Goal: Task Accomplishment & Management: Complete application form

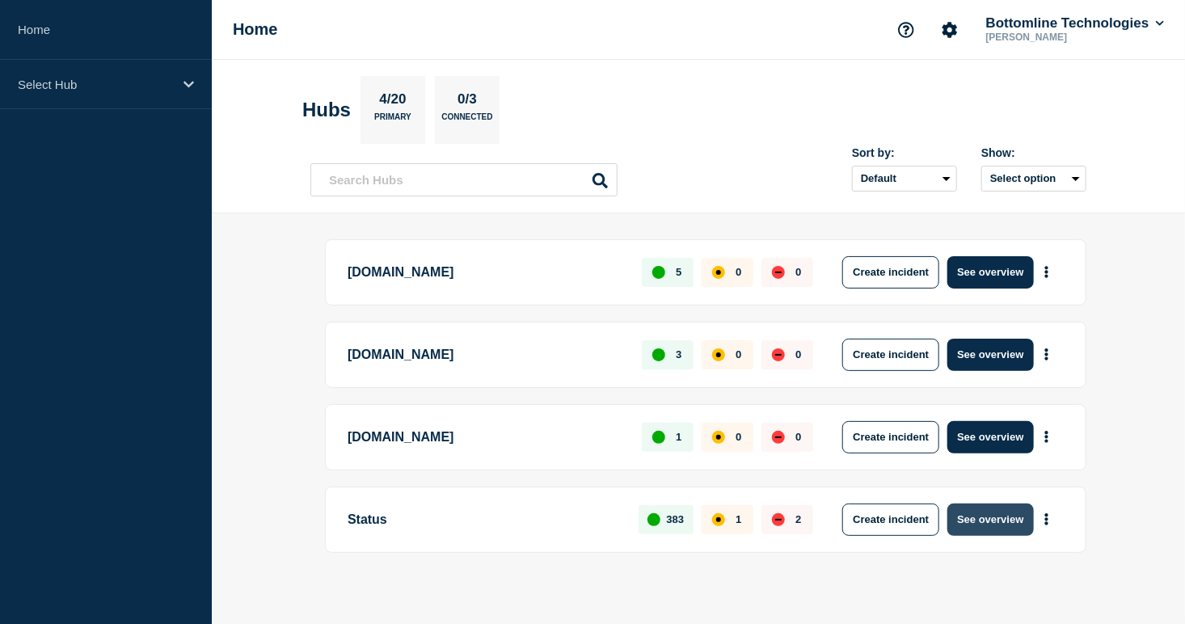
click at [998, 517] on button "See overview" at bounding box center [991, 520] width 86 height 32
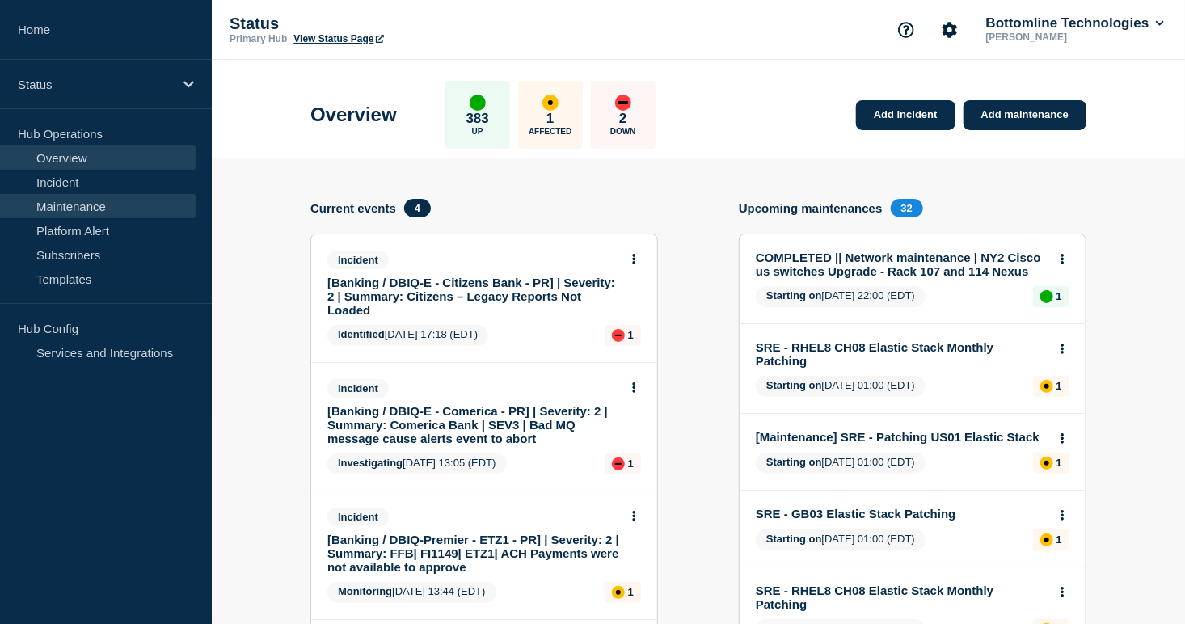
click at [95, 205] on link "Maintenance" at bounding box center [98, 206] width 196 height 24
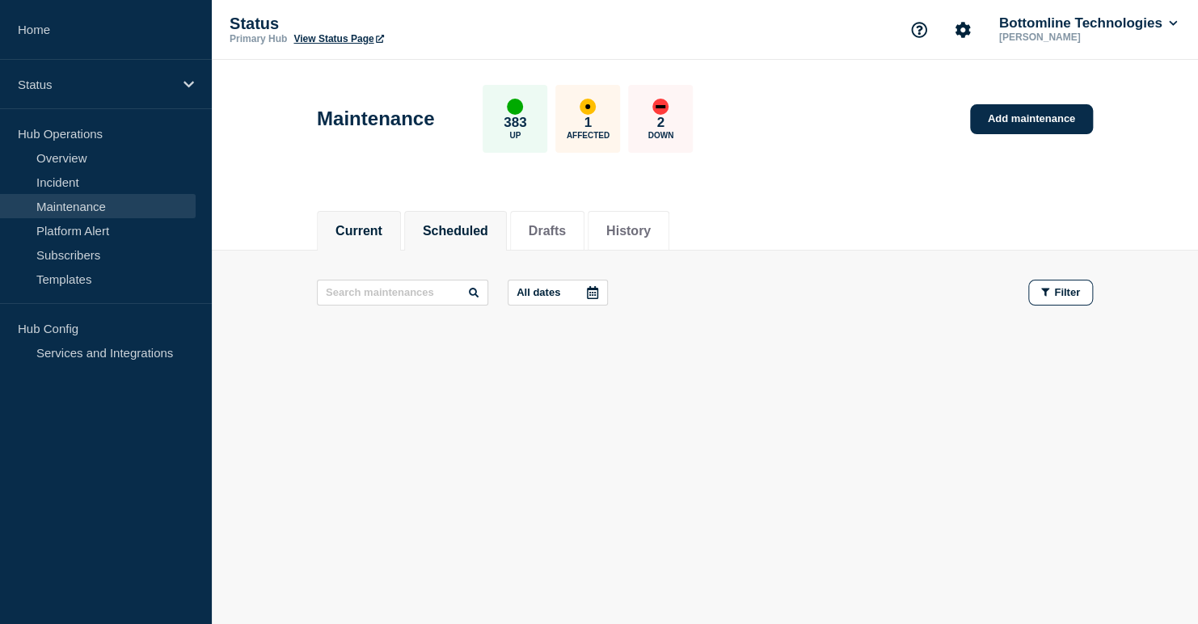
click at [483, 224] on button "Scheduled" at bounding box center [455, 231] width 65 height 15
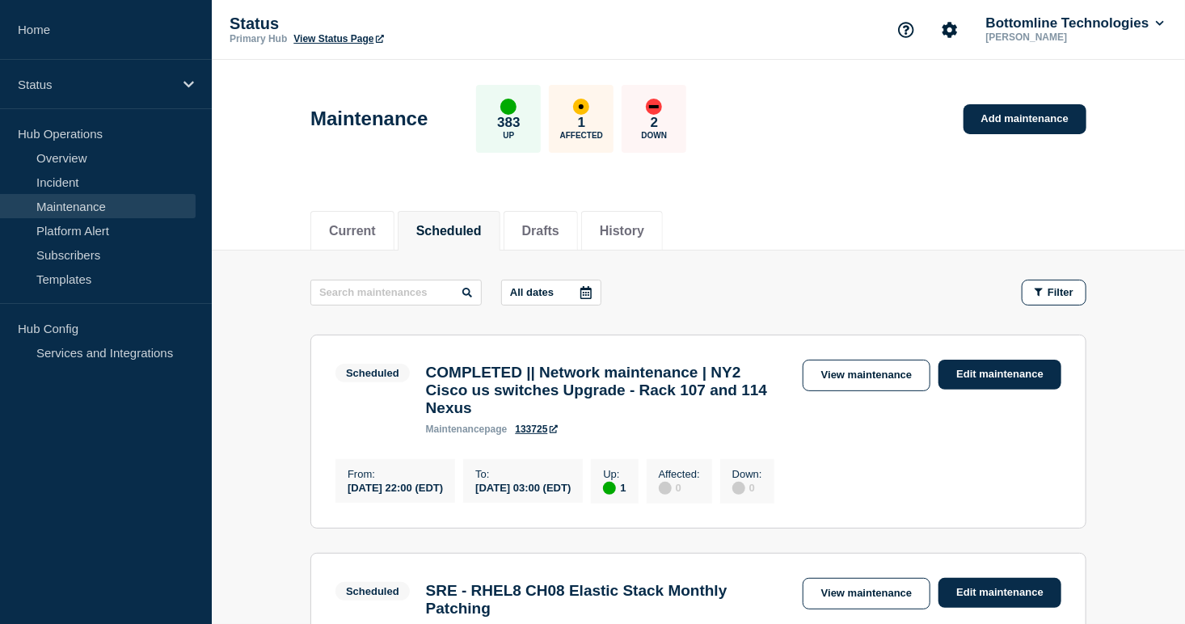
click at [523, 289] on p "All dates" at bounding box center [532, 292] width 44 height 12
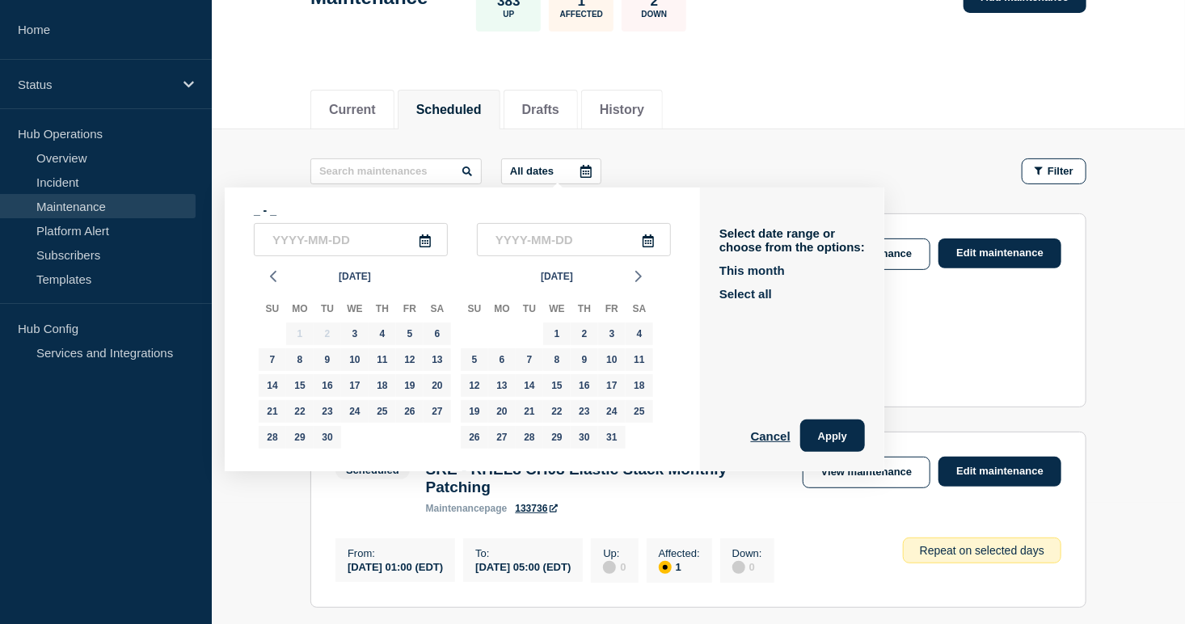
scroll to position [188, 0]
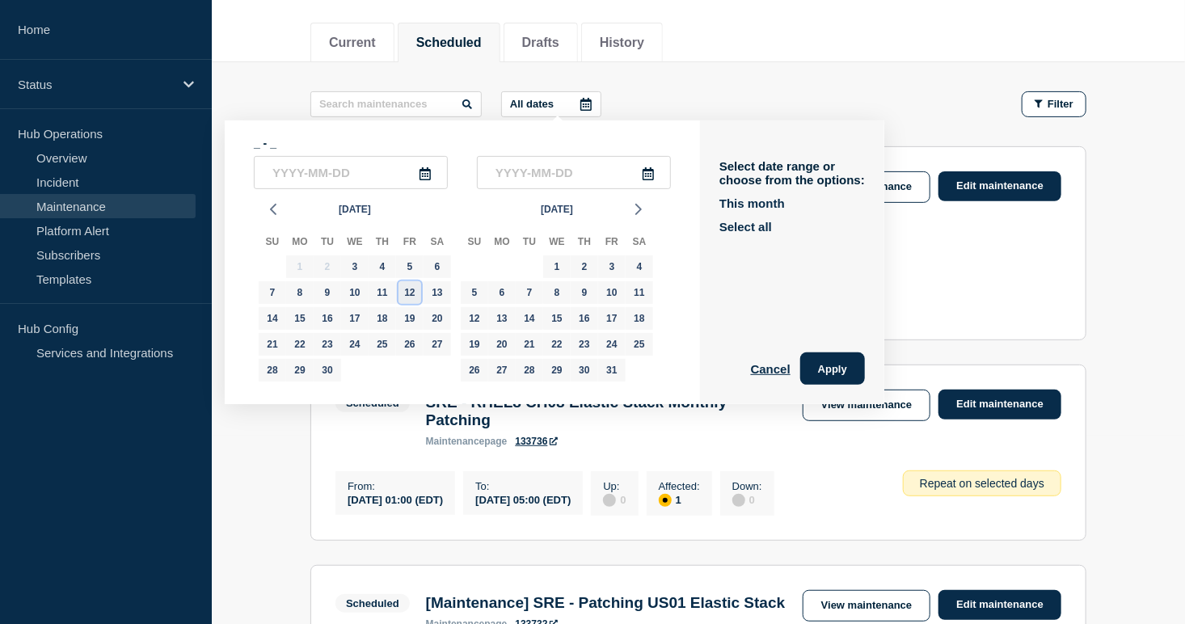
click at [410, 291] on div "12" at bounding box center [410, 292] width 23 height 23
type input "[DATE]"
click at [413, 293] on div "12" at bounding box center [410, 292] width 23 height 23
type input "[DATE]"
click at [829, 365] on button "Apply" at bounding box center [832, 368] width 65 height 32
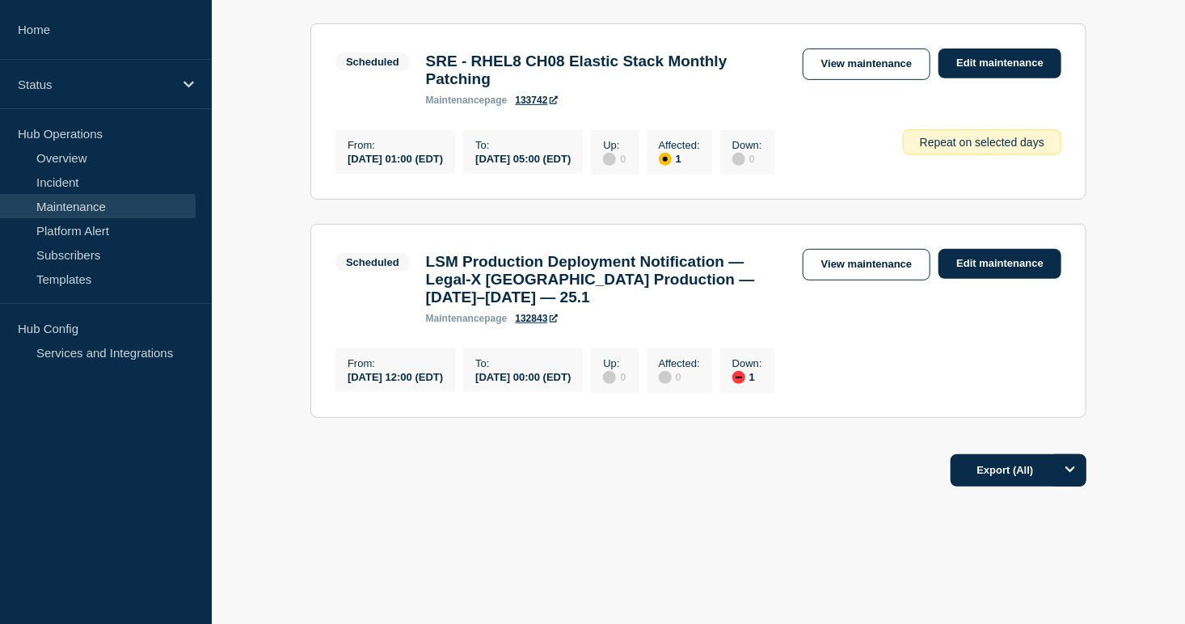
scroll to position [340, 0]
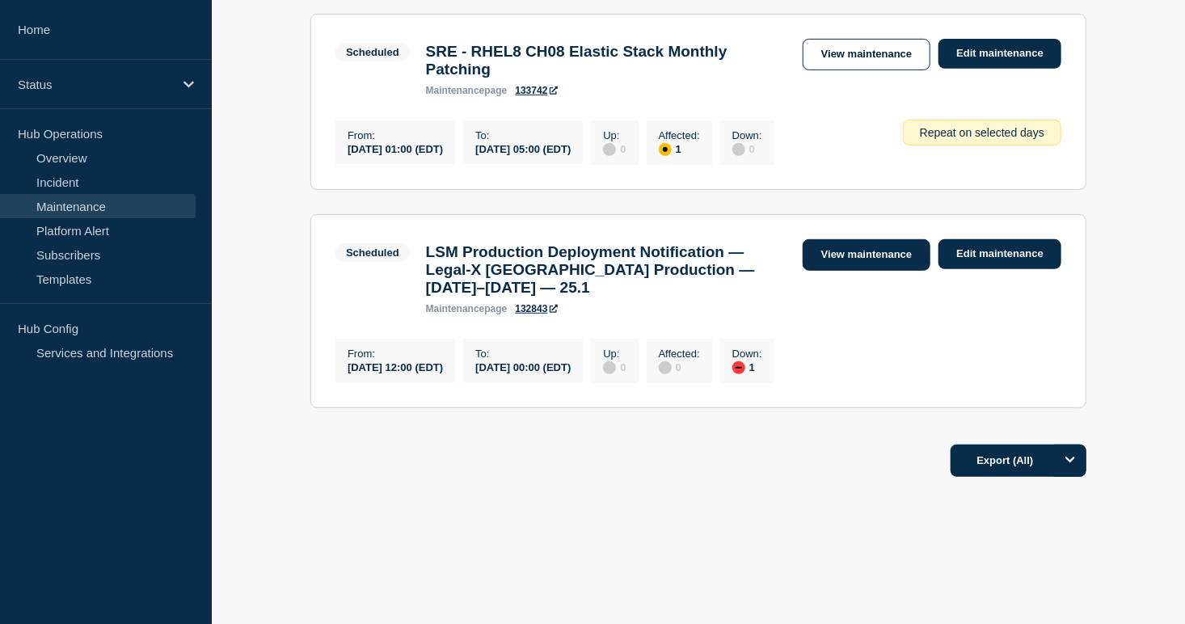
click at [859, 243] on link "View maintenance" at bounding box center [867, 255] width 128 height 32
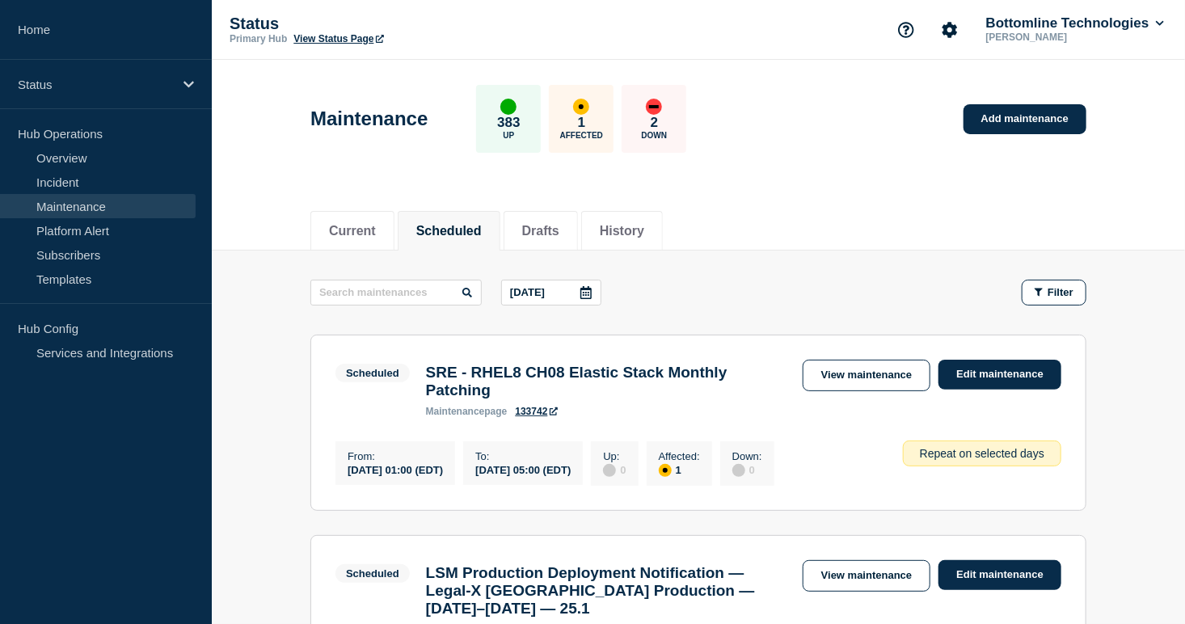
click at [583, 291] on icon at bounding box center [586, 292] width 13 height 13
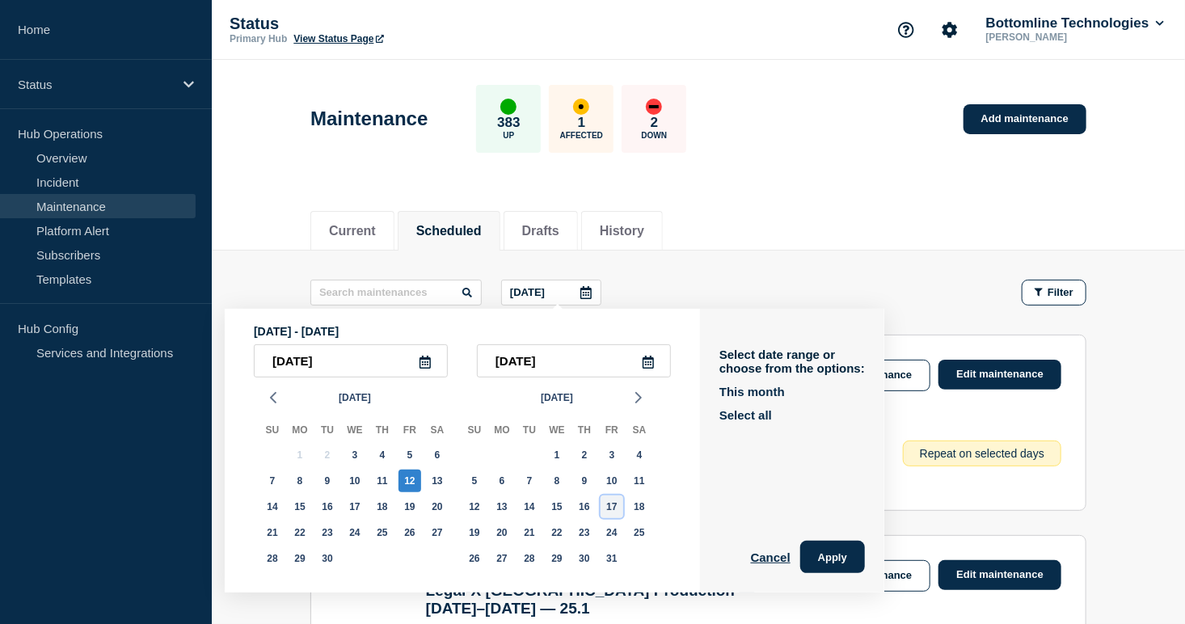
click at [610, 508] on div "17" at bounding box center [612, 507] width 23 height 23
type input "[DATE]"
click at [610, 508] on div "17" at bounding box center [612, 507] width 23 height 23
type input "[DATE]"
click at [844, 556] on button "Apply" at bounding box center [832, 557] width 65 height 32
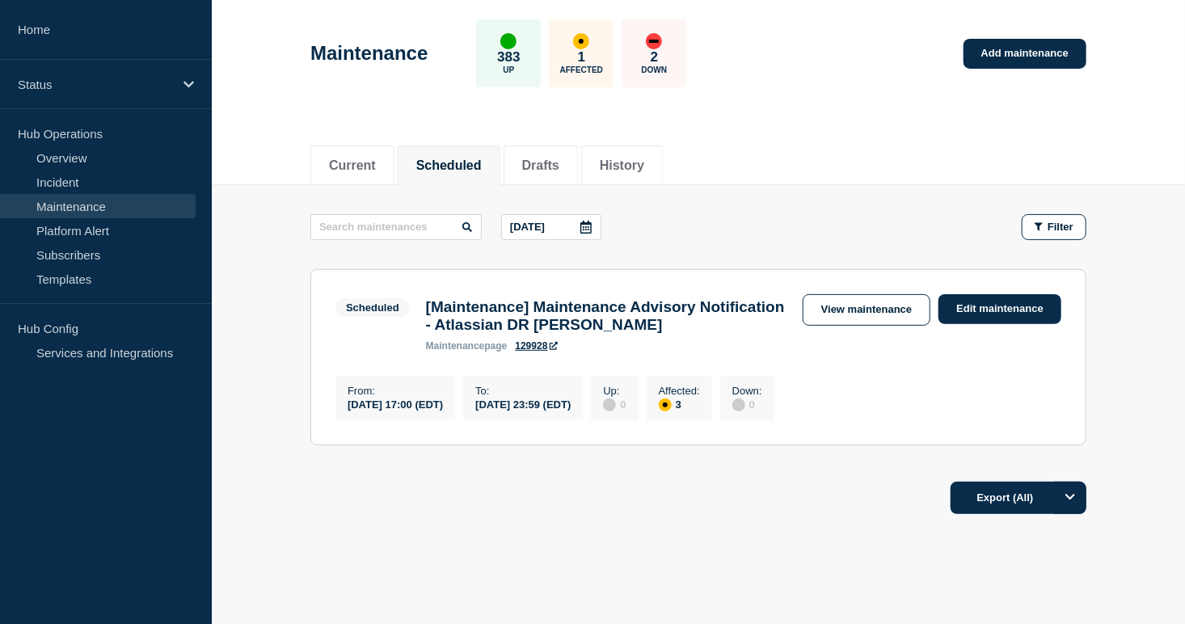
scroll to position [110, 0]
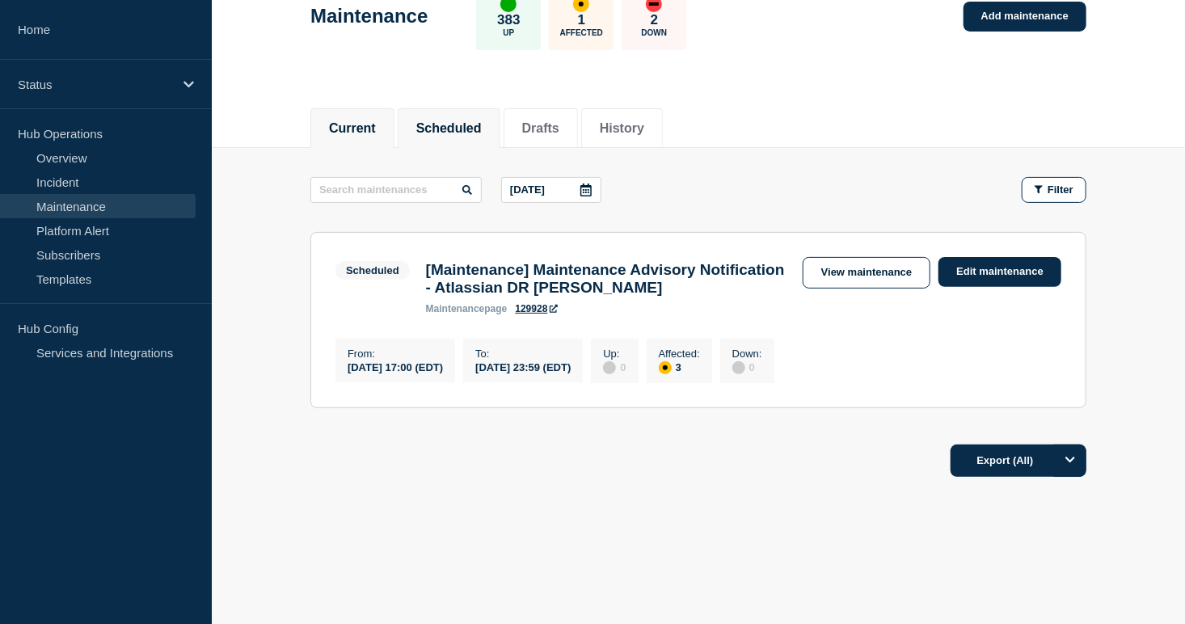
drag, startPoint x: 368, startPoint y: 114, endPoint x: 381, endPoint y: 115, distance: 13.0
click at [368, 121] on button "Current" at bounding box center [352, 128] width 47 height 15
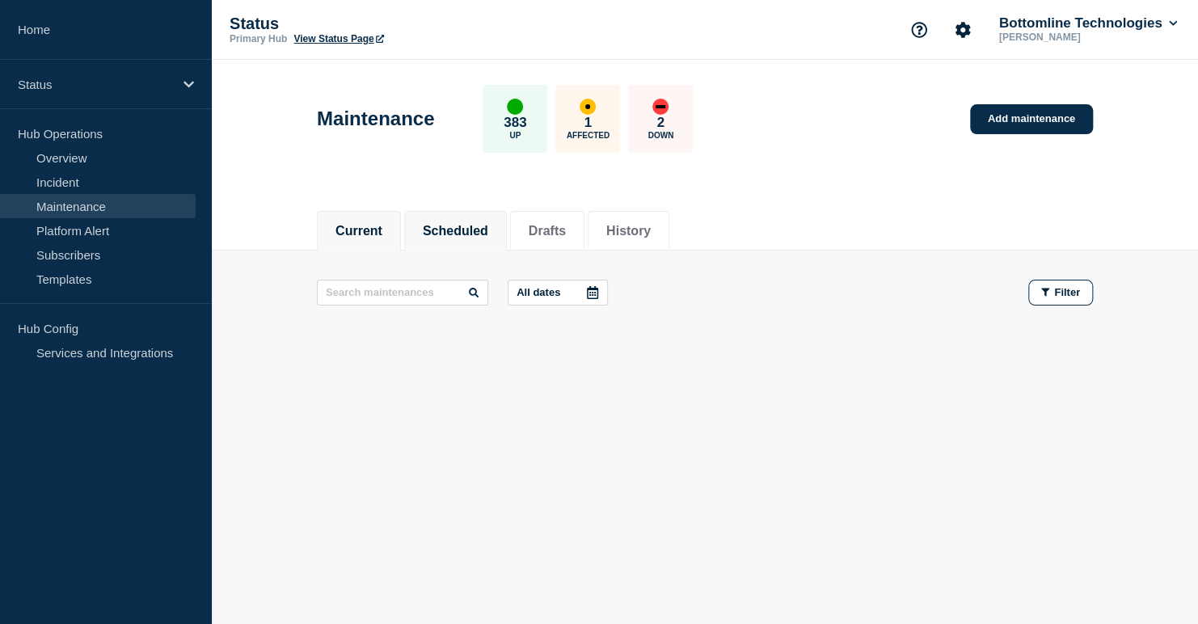
click at [466, 224] on button "Scheduled" at bounding box center [455, 231] width 65 height 15
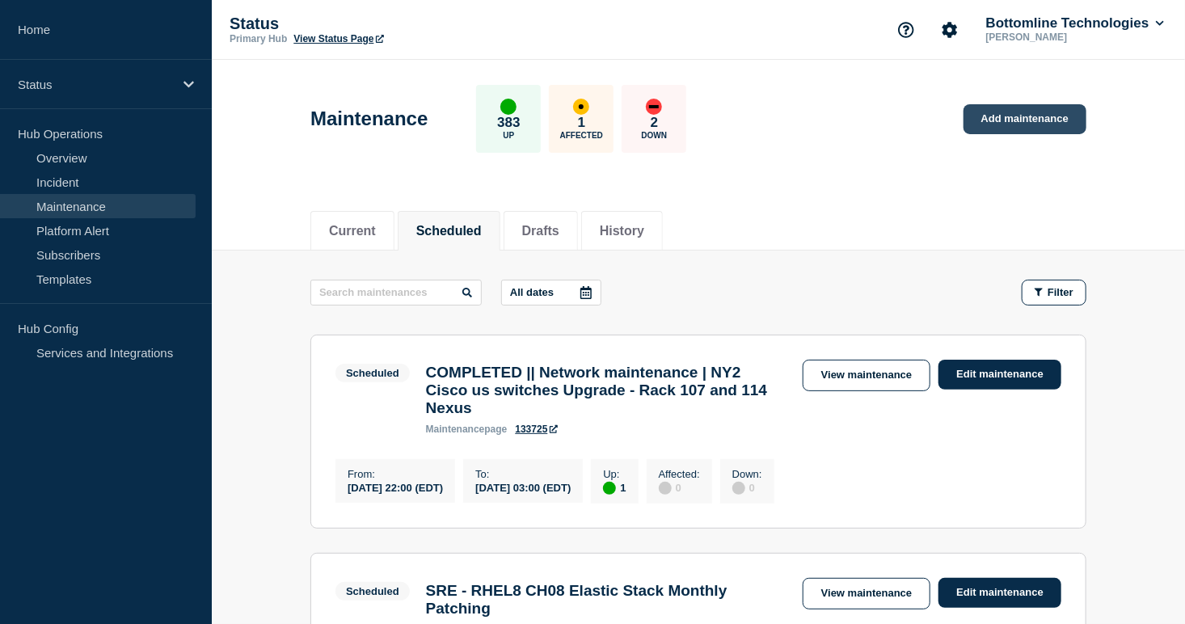
click at [1036, 116] on link "Add maintenance" at bounding box center [1025, 119] width 123 height 30
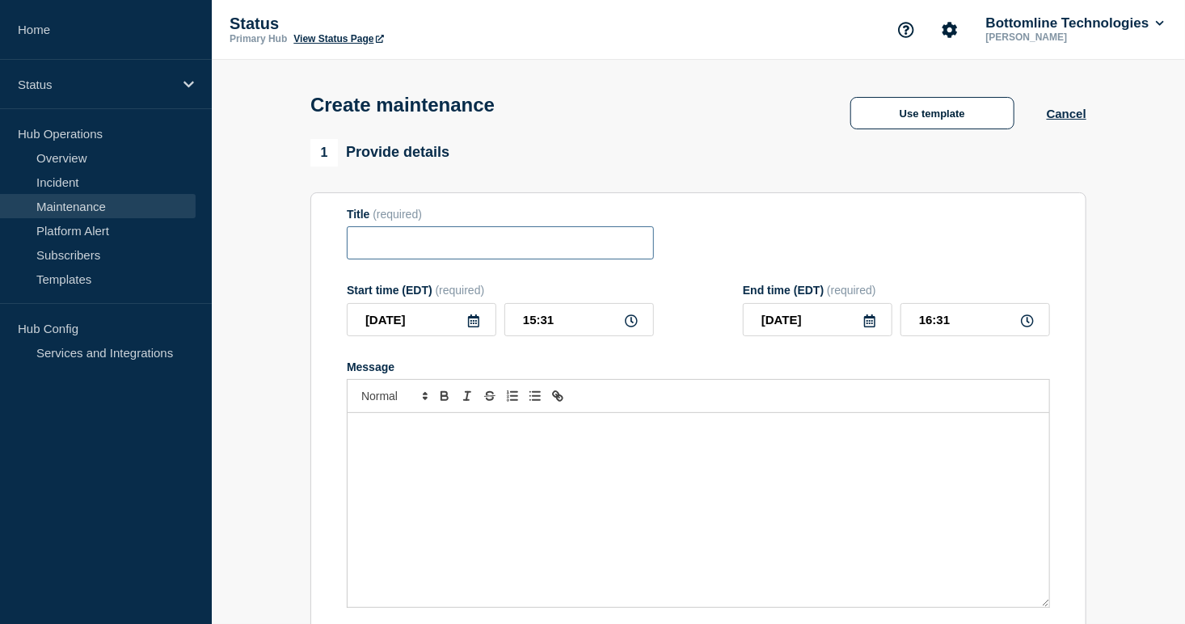
click at [432, 246] on input "Title" at bounding box center [500, 242] width 307 height 33
paste input "LSM Production Deployment Notification — Legal-X [GEOGRAPHIC_DATA] Production —…"
type input "LSM Production Deployment Notification — Legal-X [GEOGRAPHIC_DATA] Production —…"
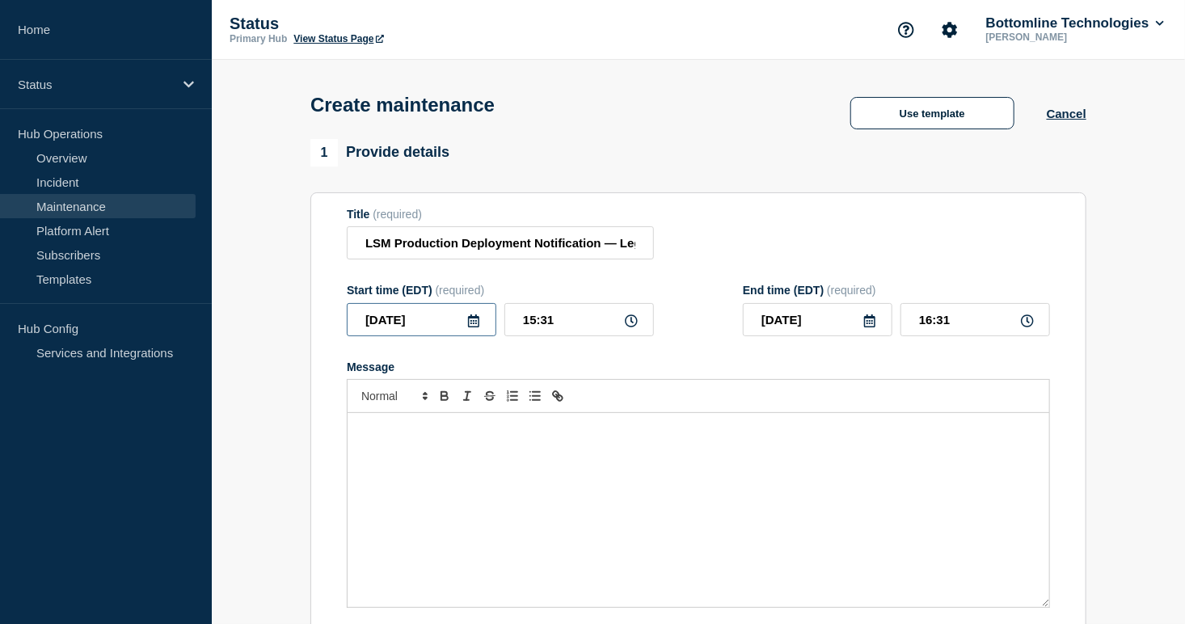
click at [479, 333] on input "[DATE]" at bounding box center [422, 319] width 150 height 33
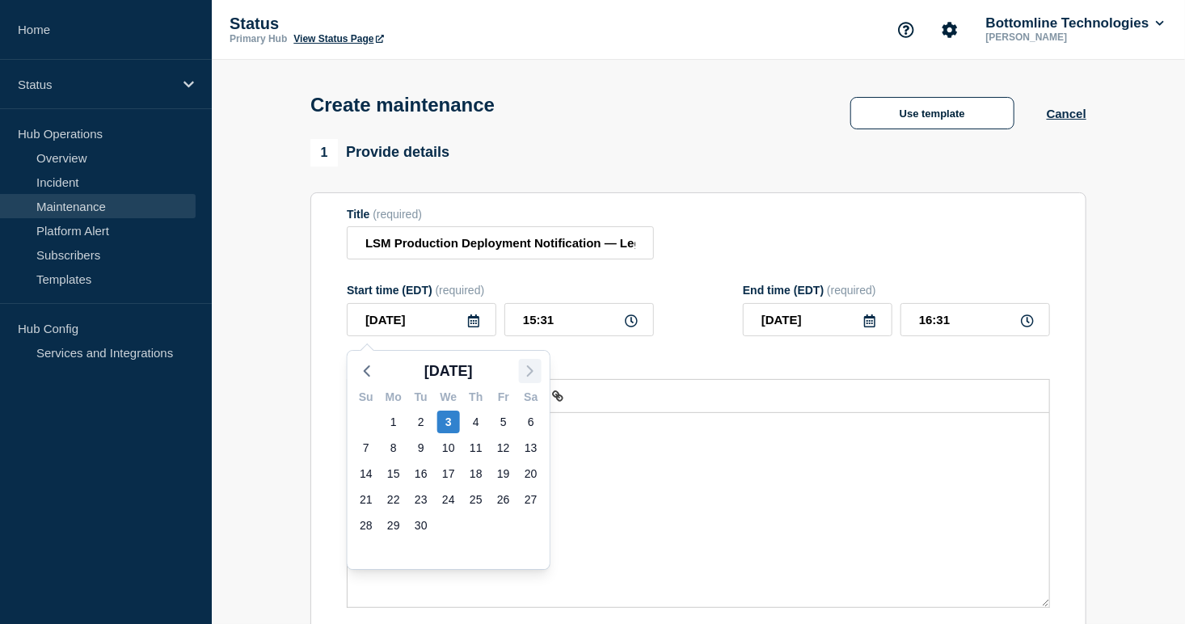
click at [540, 375] on div "[DATE] Su Mo Tu We Th Fr Sa 31 1 2 3 4 5 6 7 8 9 10 11 12 13 14 15 16 17 18 19 …" at bounding box center [449, 460] width 202 height 218
click at [530, 369] on icon "button" at bounding box center [530, 370] width 19 height 19
click at [500, 471] on div "17" at bounding box center [503, 473] width 23 height 23
type input "[DATE]"
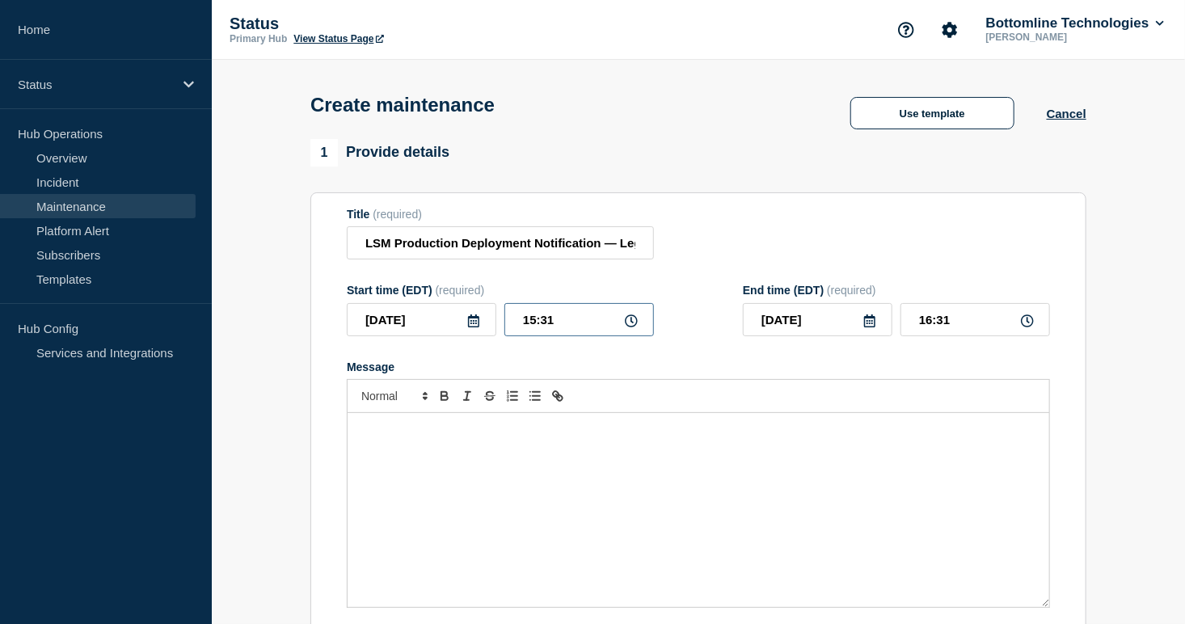
drag, startPoint x: 572, startPoint y: 324, endPoint x: 510, endPoint y: 319, distance: 61.6
click at [510, 319] on input "15:31" at bounding box center [579, 319] width 150 height 33
type input "21:00"
type input "22:00"
click at [864, 322] on icon at bounding box center [869, 320] width 11 height 13
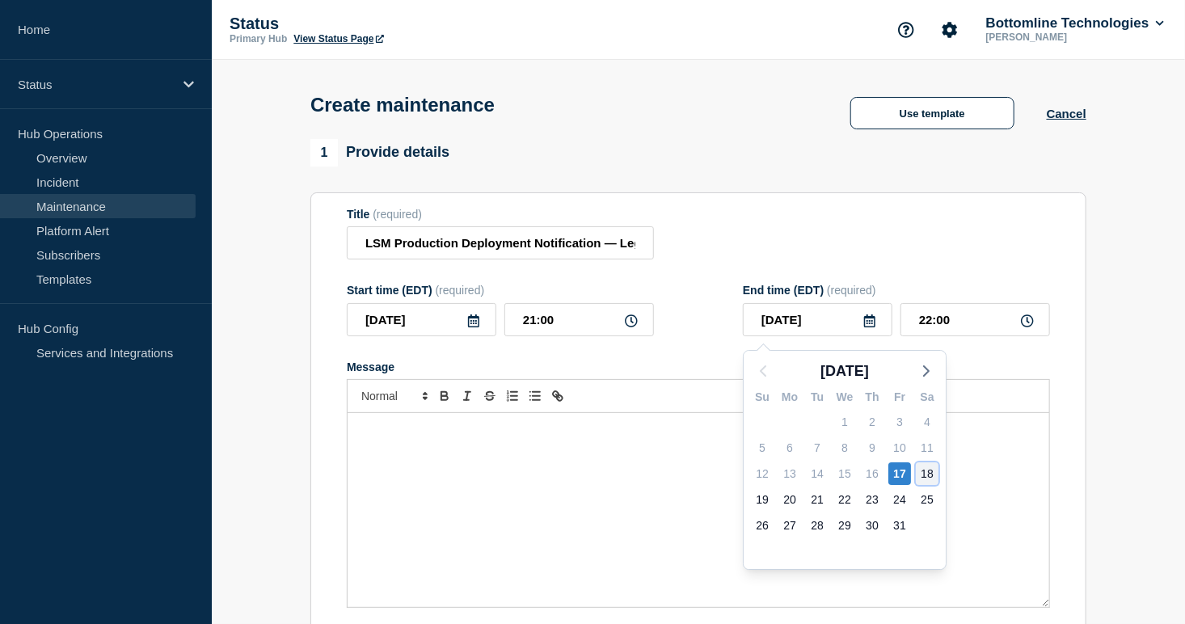
click at [926, 473] on div "18" at bounding box center [927, 473] width 23 height 23
type input "[DATE]"
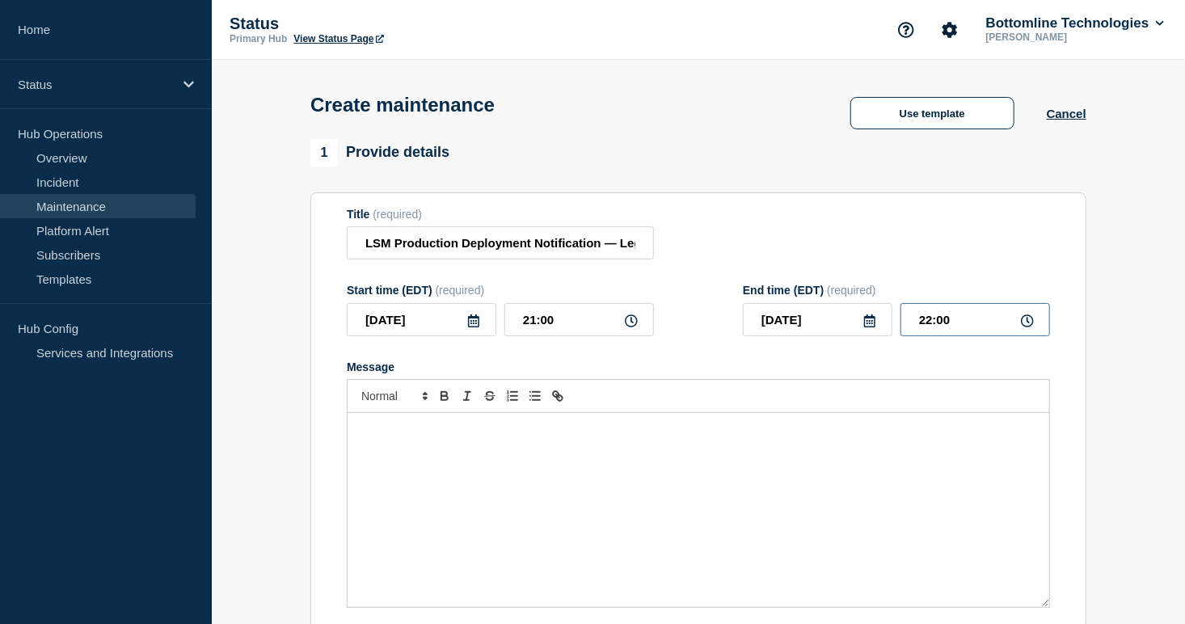
drag, startPoint x: 985, startPoint y: 324, endPoint x: 857, endPoint y: 327, distance: 128.6
click at [858, 326] on div "[DATE] 22:00" at bounding box center [896, 319] width 307 height 33
type input "14:00"
click at [474, 486] on div "Message" at bounding box center [699, 510] width 702 height 194
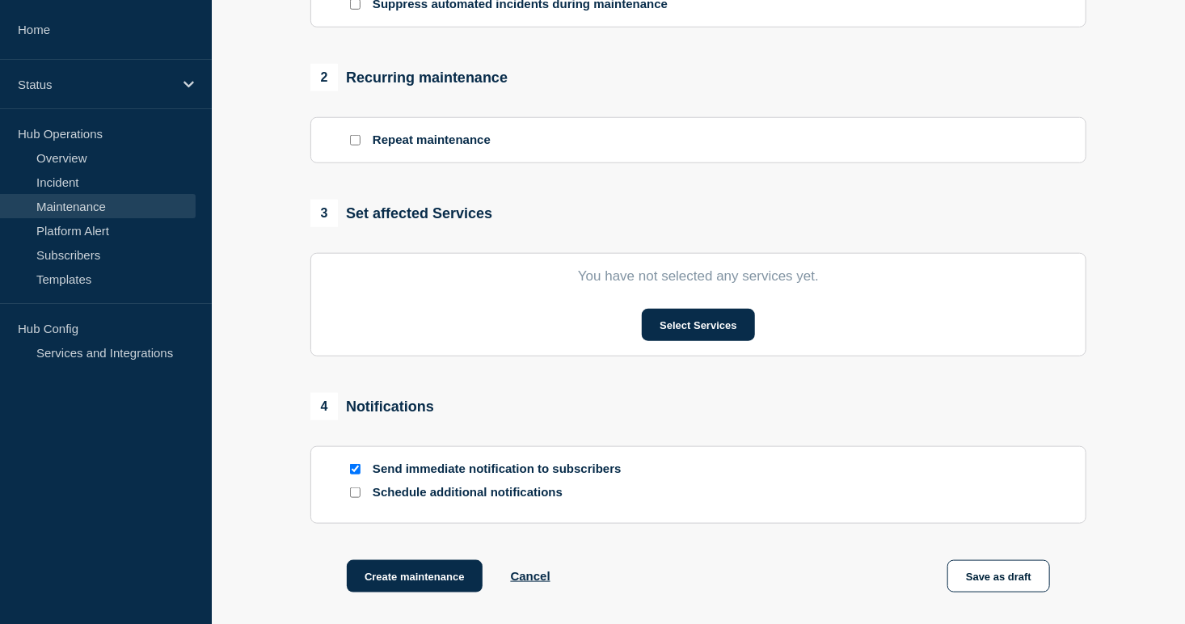
scroll to position [754, 0]
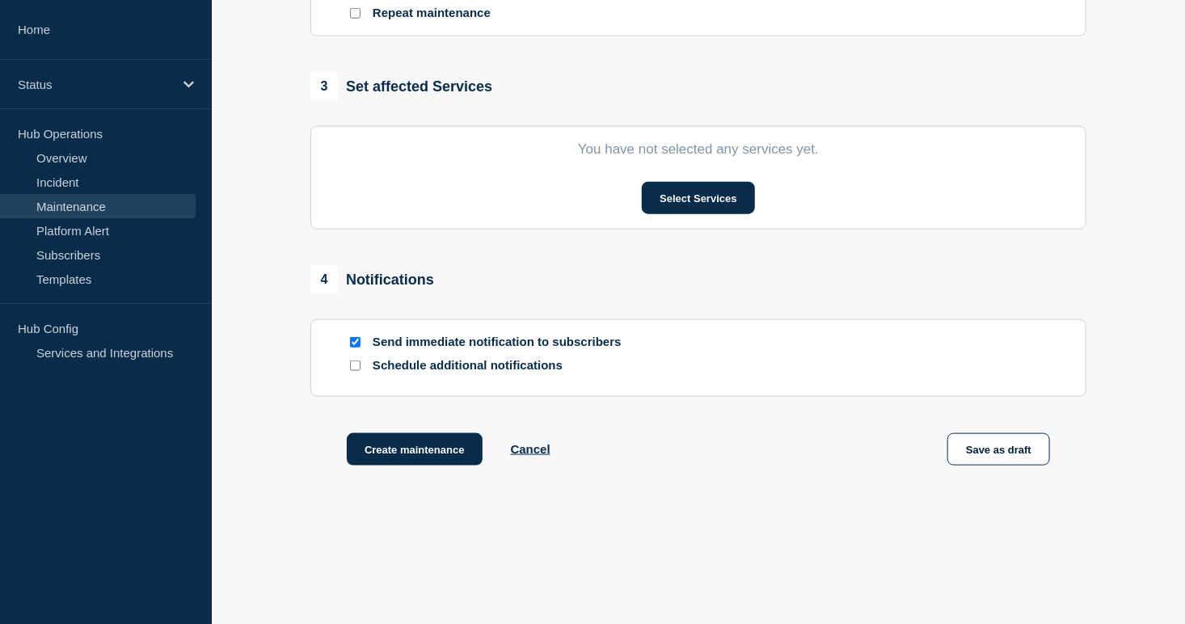
click at [354, 367] on input "Schedule additional notifications" at bounding box center [355, 366] width 11 height 11
checkbox input "true"
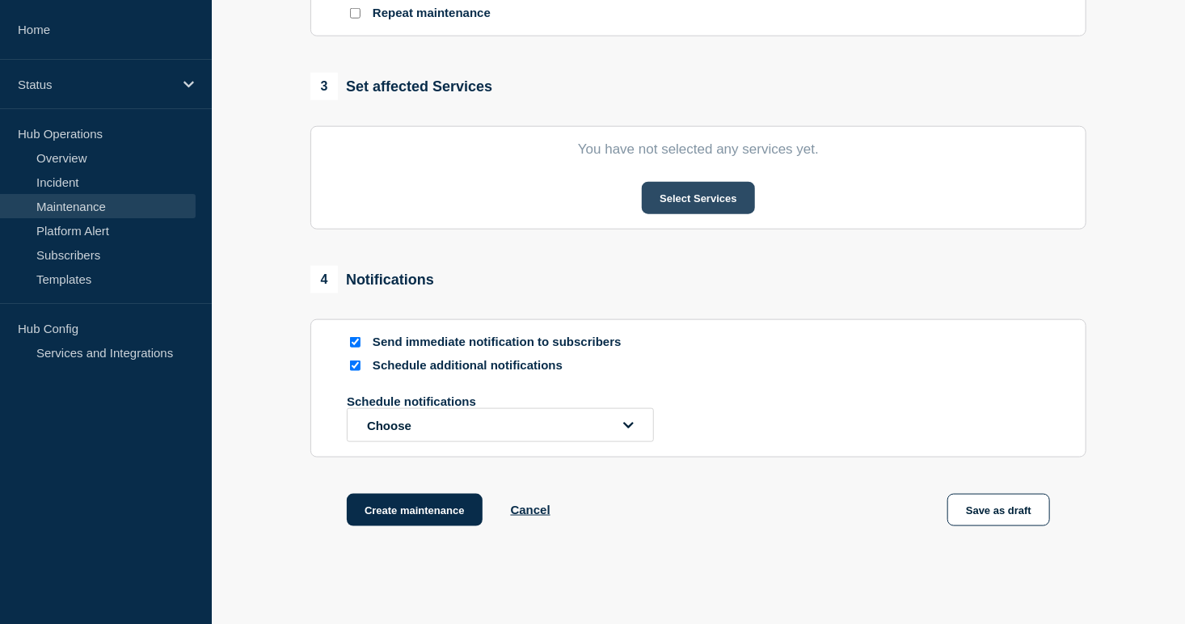
click at [669, 213] on button "Select Services" at bounding box center [698, 198] width 112 height 32
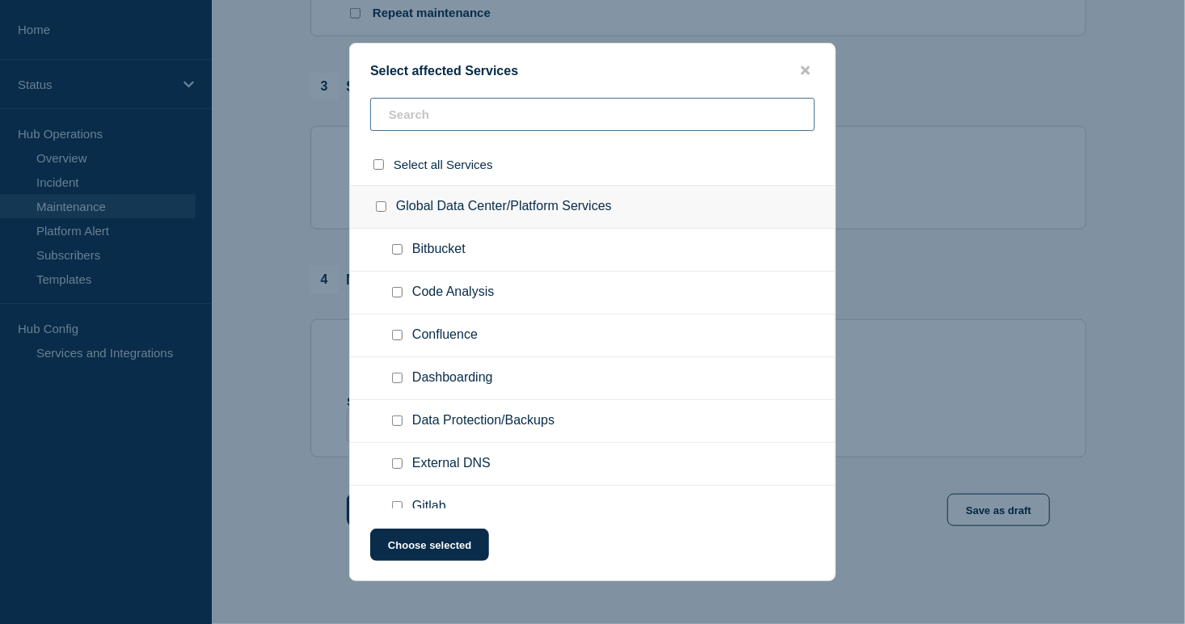
click at [482, 98] on input "text" at bounding box center [592, 114] width 445 height 33
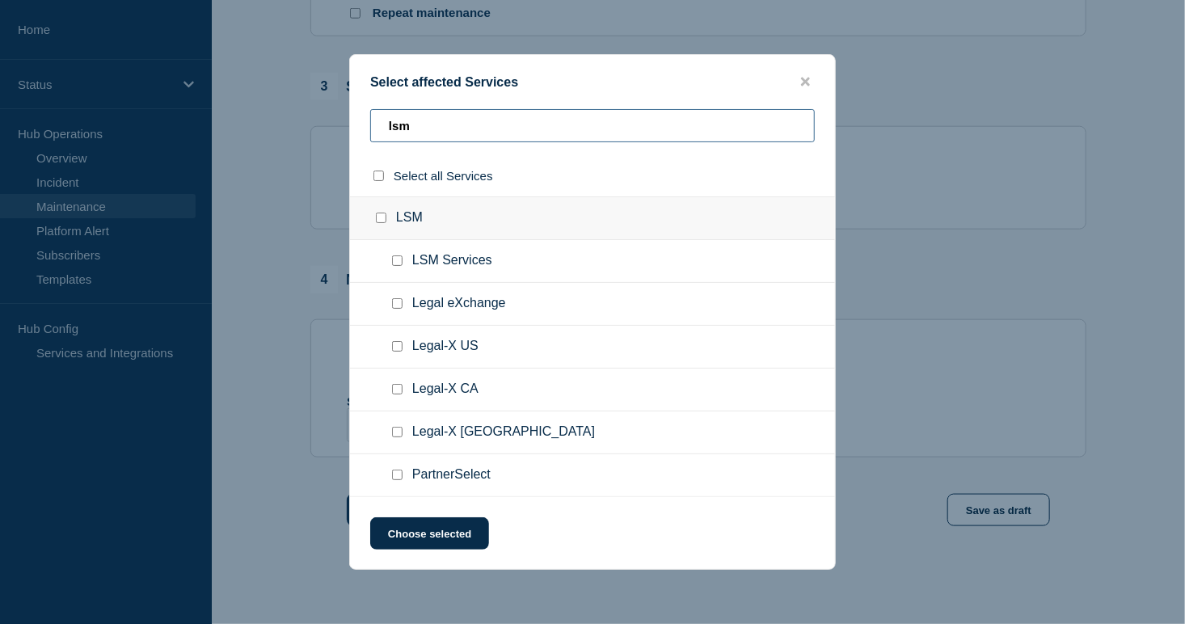
type input "lsm"
click at [399, 390] on input "Legal-X CA checkbox" at bounding box center [397, 389] width 11 height 11
checkbox input "true"
click at [434, 529] on button "Choose selected" at bounding box center [429, 533] width 119 height 32
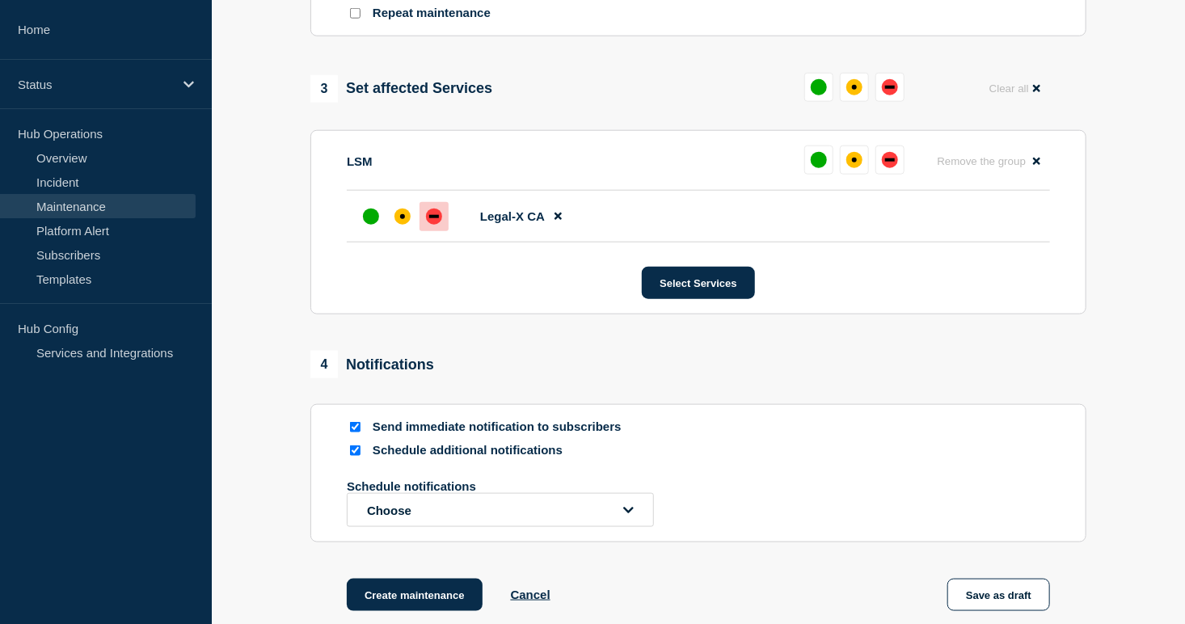
click at [441, 230] on div at bounding box center [434, 216] width 29 height 29
click at [381, 522] on button "Choose" at bounding box center [500, 510] width 307 height 34
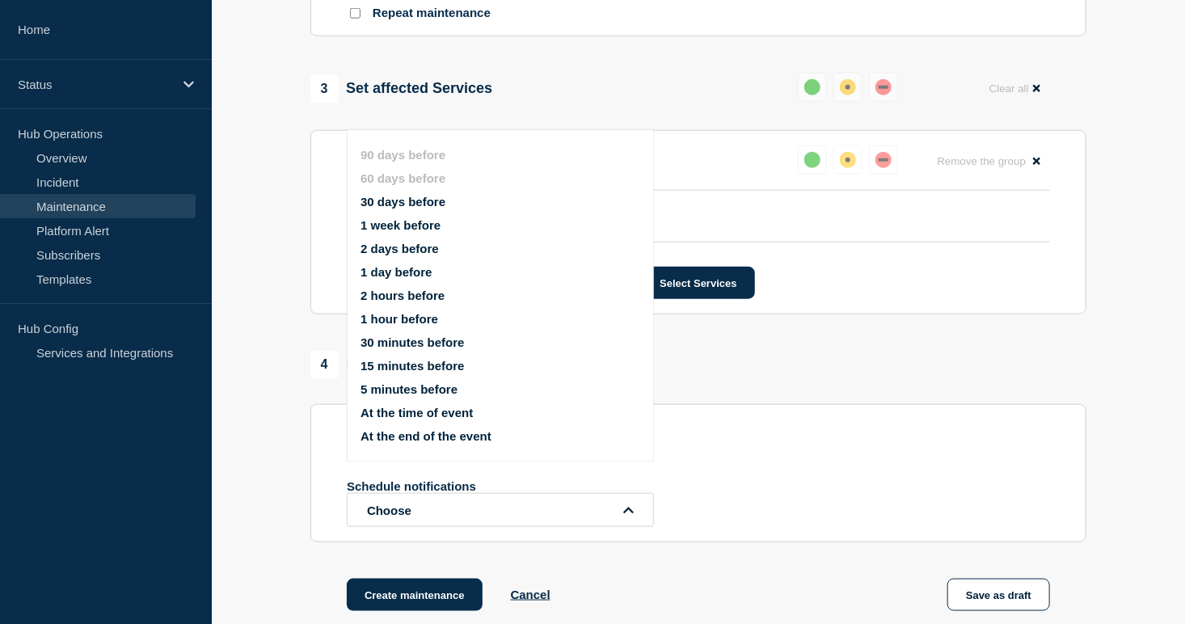
click at [411, 200] on button "30 days before" at bounding box center [403, 202] width 85 height 14
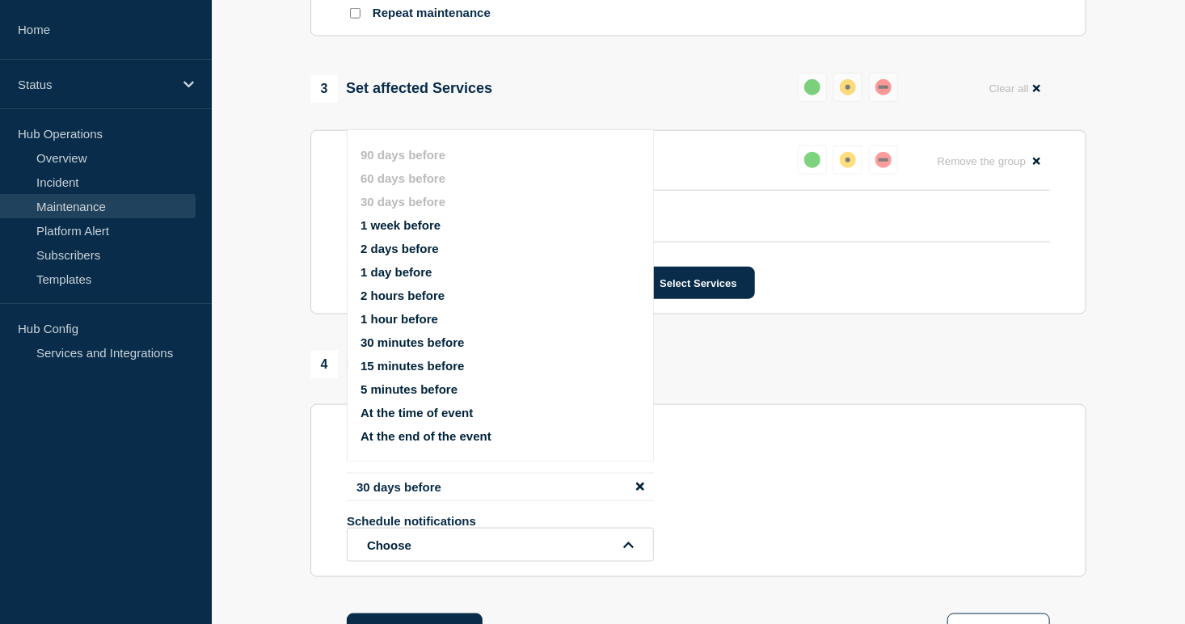
click at [403, 225] on button "1 week before" at bounding box center [401, 225] width 80 height 14
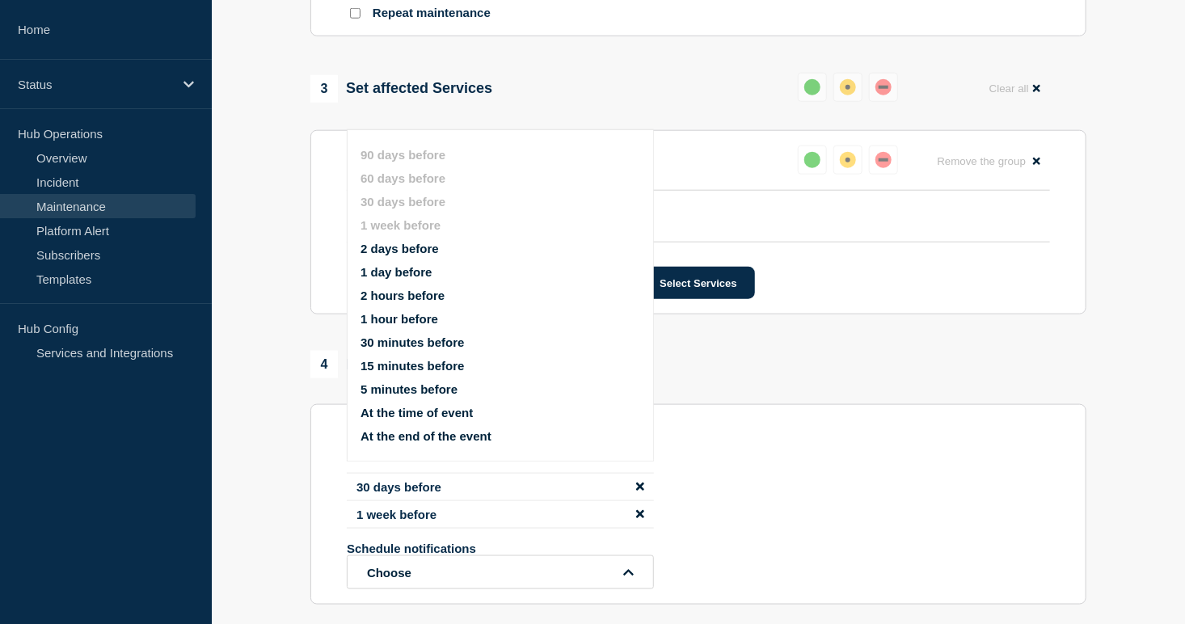
click at [389, 269] on button "1 day before" at bounding box center [396, 272] width 71 height 14
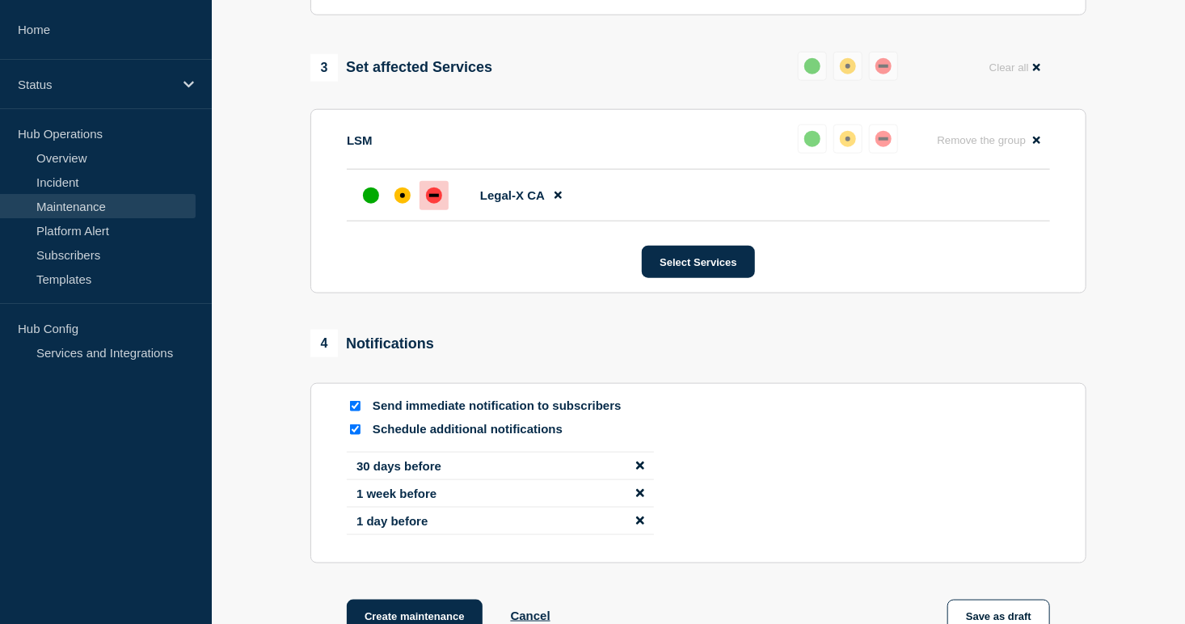
scroll to position [943, 0]
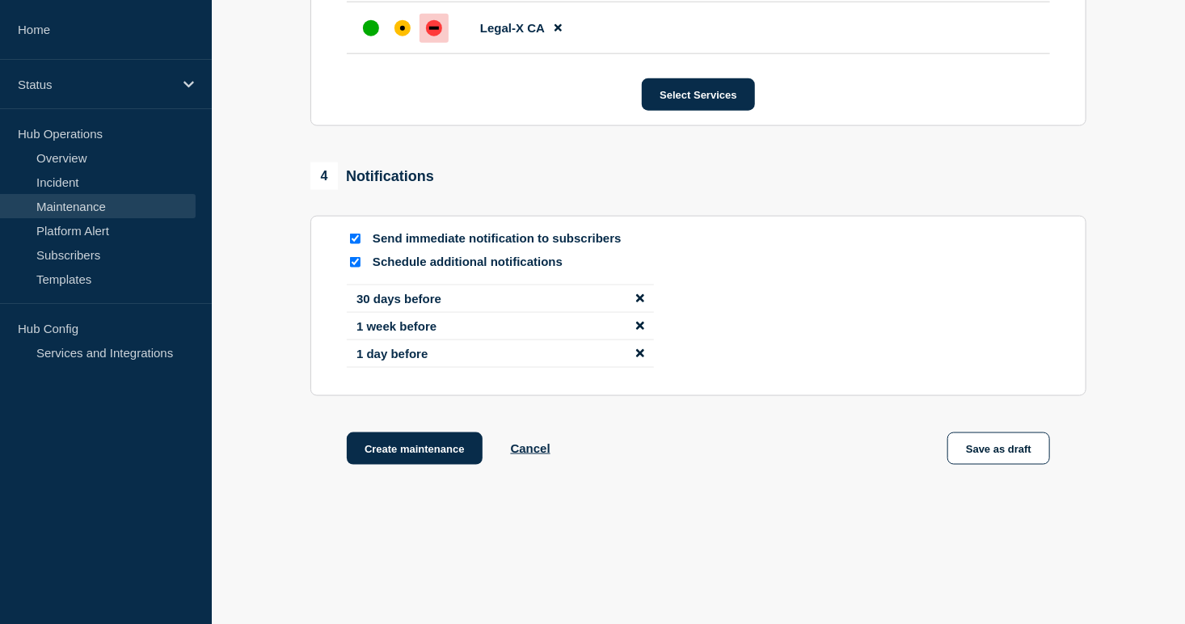
drag, startPoint x: 389, startPoint y: 455, endPoint x: 271, endPoint y: 407, distance: 127.3
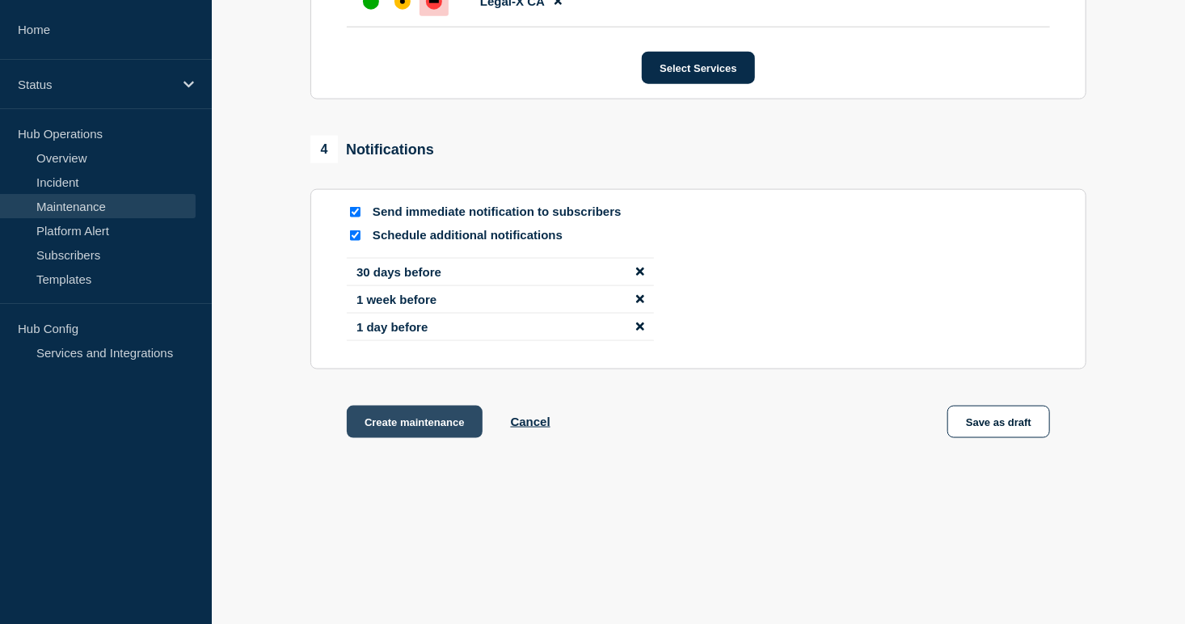
scroll to position [978, 0]
click at [403, 434] on button "Create maintenance" at bounding box center [415, 422] width 136 height 32
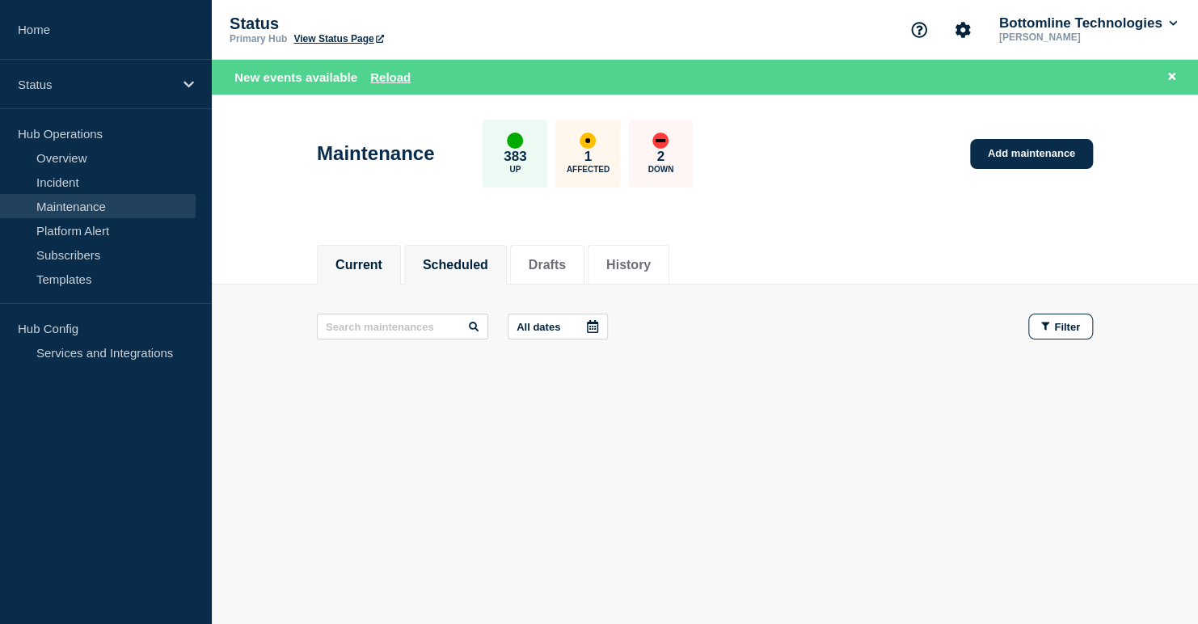
click at [460, 259] on button "Scheduled" at bounding box center [455, 265] width 65 height 15
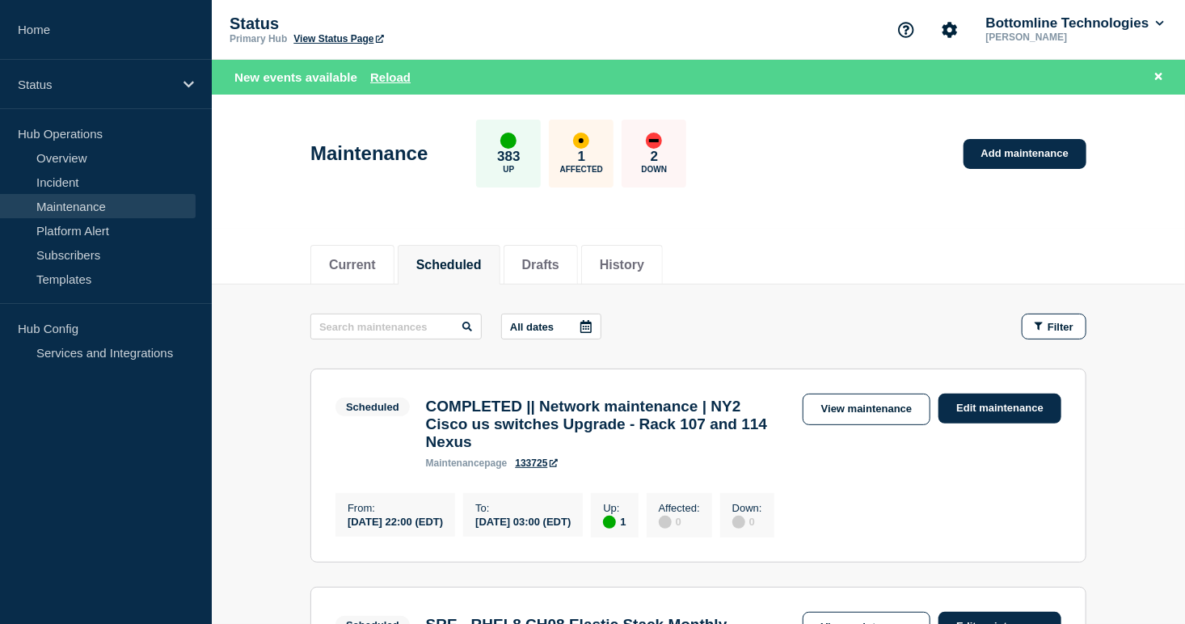
click at [521, 327] on p "All dates" at bounding box center [532, 327] width 44 height 12
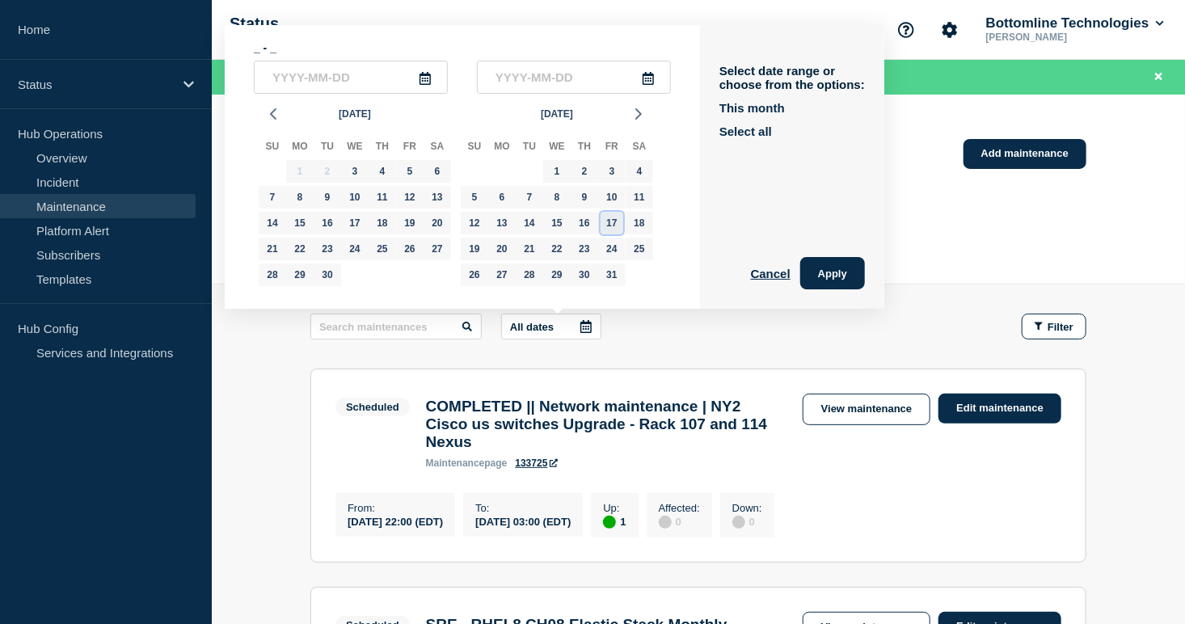
click at [614, 224] on div "17" at bounding box center [612, 223] width 23 height 23
type input "[DATE]"
click at [640, 220] on div "18" at bounding box center [639, 223] width 23 height 23
type input "[DATE]"
click at [825, 275] on button "Apply" at bounding box center [832, 273] width 65 height 32
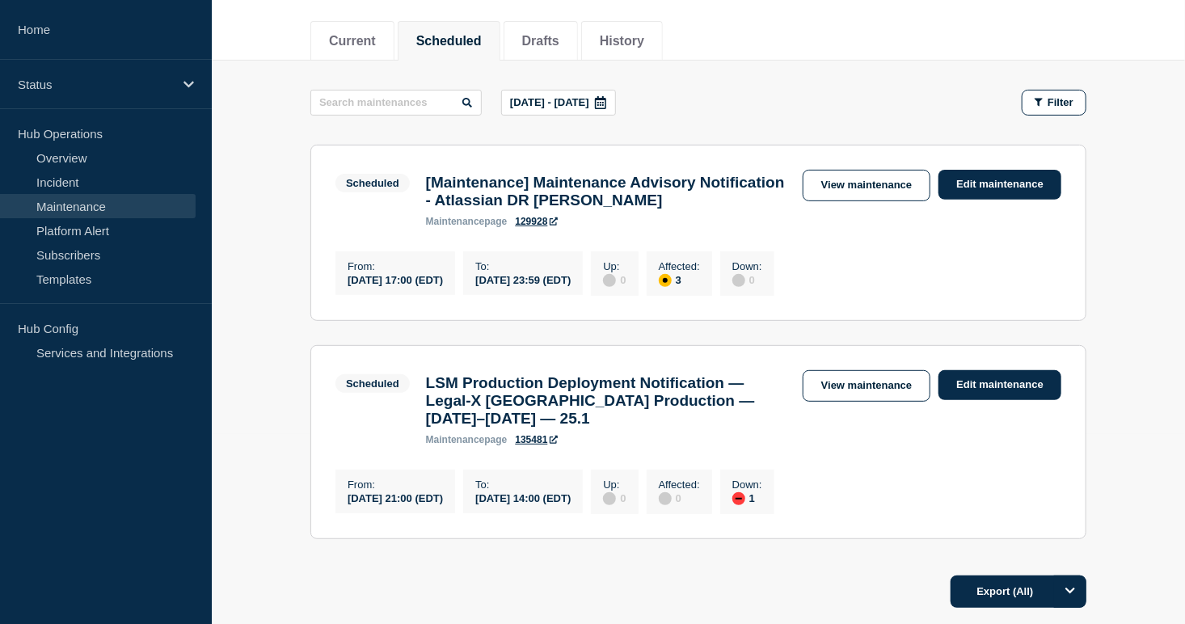
scroll to position [340, 0]
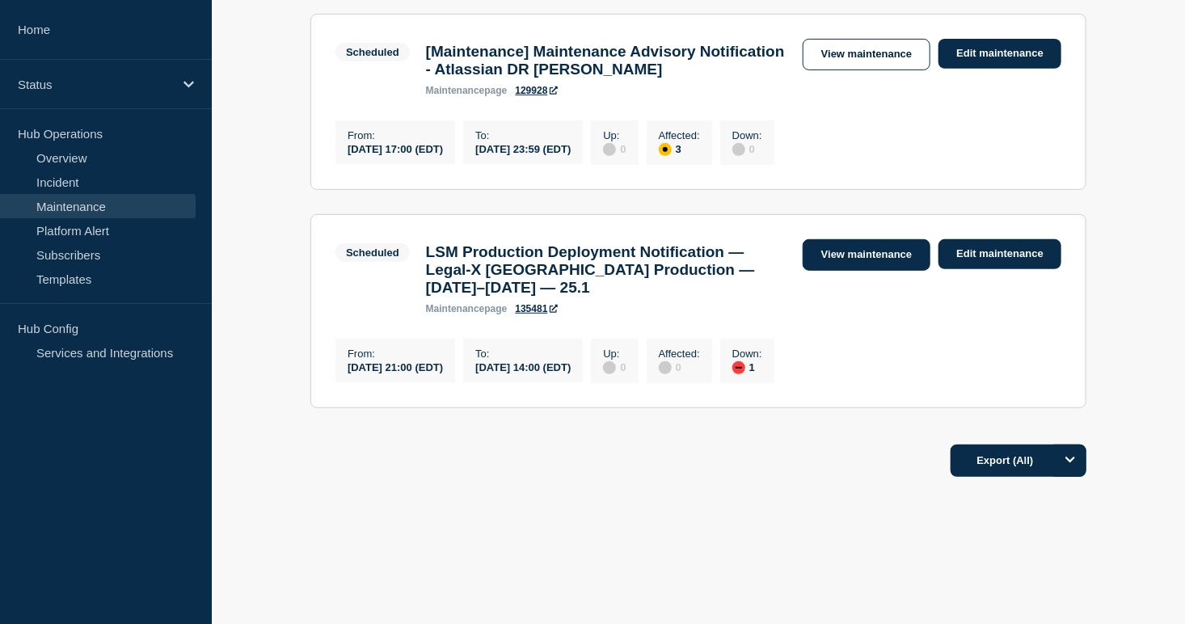
click at [880, 249] on link "View maintenance" at bounding box center [867, 255] width 128 height 32
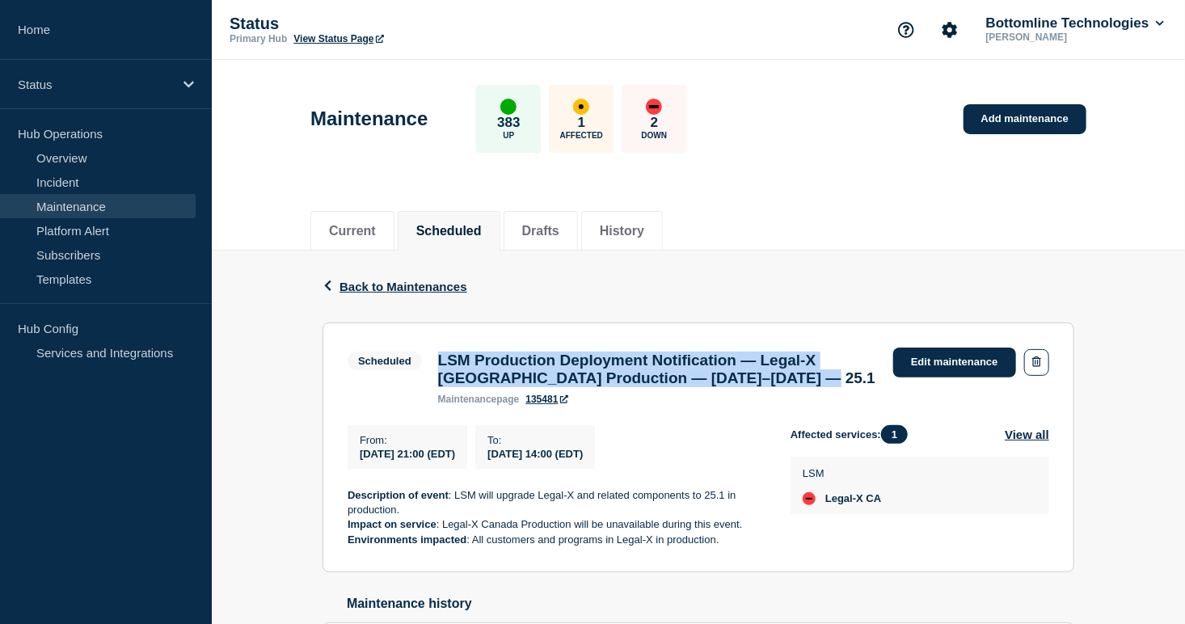
drag, startPoint x: 437, startPoint y: 356, endPoint x: 862, endPoint y: 380, distance: 425.1
click at [862, 380] on h3 "LSM Production Deployment Notification — Legal-X [GEOGRAPHIC_DATA] Production —…" at bounding box center [657, 370] width 439 height 36
copy h3 "LSM Production Deployment Notification — Legal-X [GEOGRAPHIC_DATA] Production —…"
click at [541, 401] on link "135481" at bounding box center [546, 399] width 42 height 11
click at [737, 373] on h3 "LSM Production Deployment Notification — Legal-X [GEOGRAPHIC_DATA] Production —…" at bounding box center [657, 370] width 439 height 36
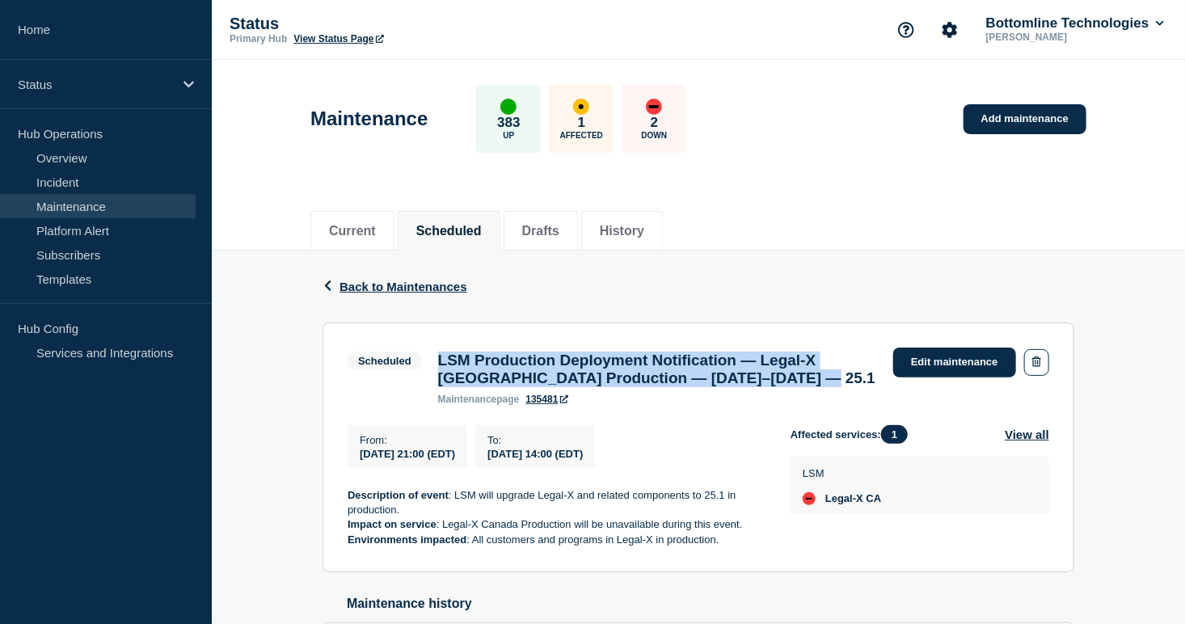
drag, startPoint x: 788, startPoint y: 372, endPoint x: 435, endPoint y: 361, distance: 353.5
click at [435, 361] on div "LSM Production Deployment Notification — Legal-X [GEOGRAPHIC_DATA] Production —…" at bounding box center [657, 378] width 455 height 53
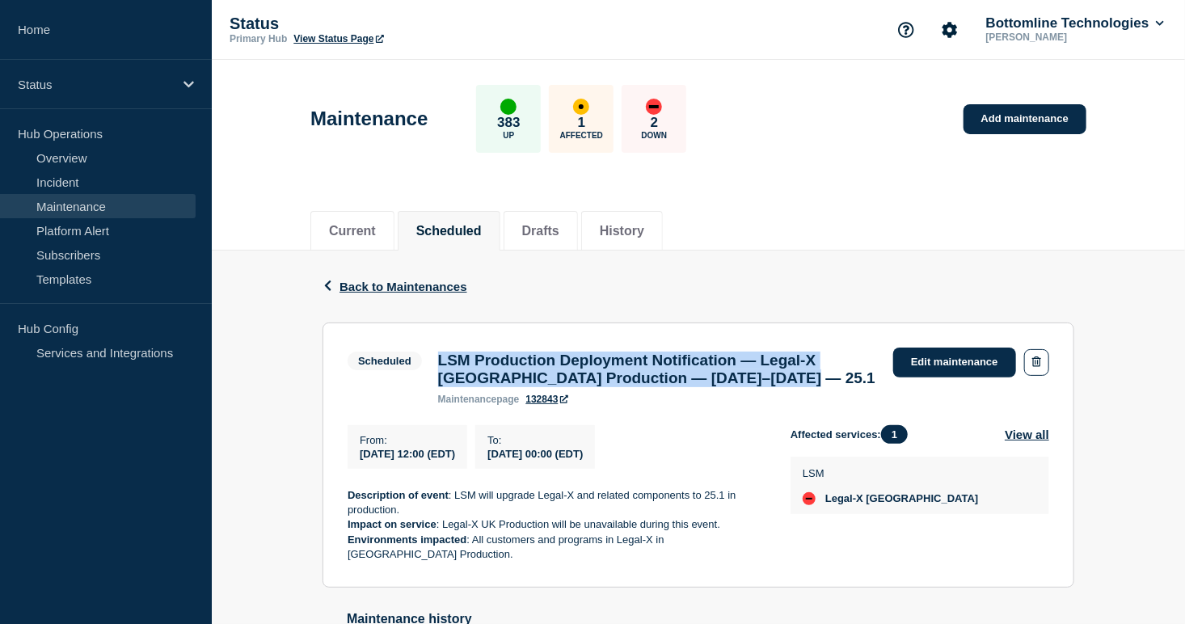
drag, startPoint x: 438, startPoint y: 357, endPoint x: 862, endPoint y: 378, distance: 424.1
click at [862, 378] on h3 "LSM Production Deployment Notification — Legal-X [GEOGRAPHIC_DATA] Production —…" at bounding box center [657, 370] width 439 height 36
copy h3 "LSM Production Deployment Notification — Legal-X [GEOGRAPHIC_DATA] Production —…"
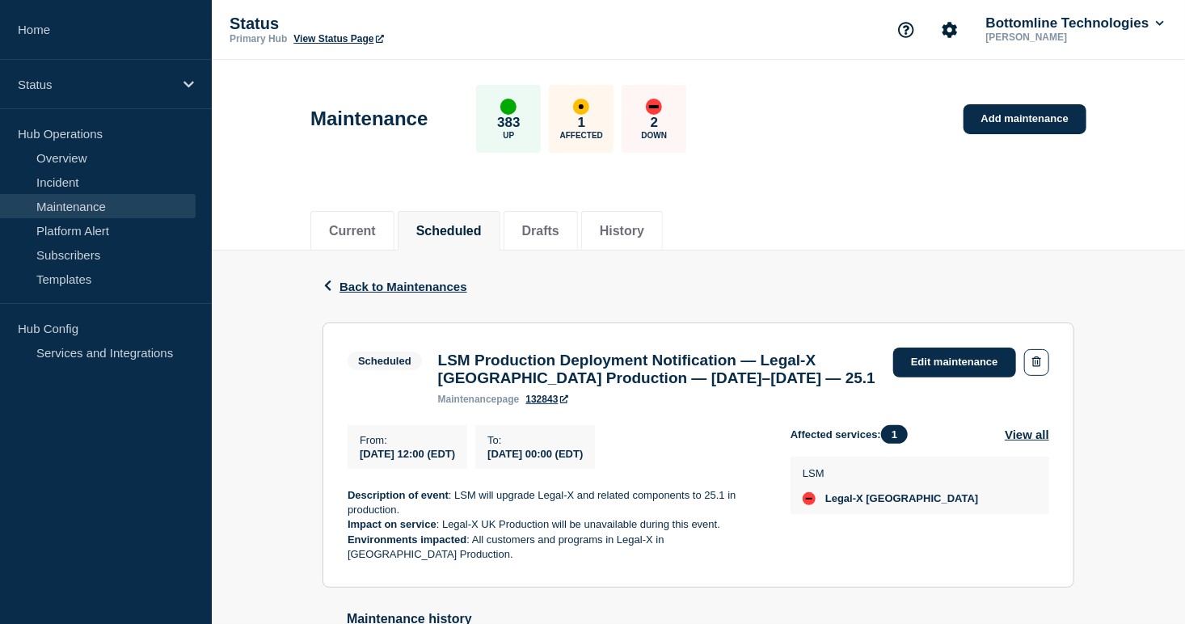
click at [402, 276] on div "Back Back to Maintenances" at bounding box center [699, 287] width 752 height 72
click at [411, 282] on span "Back to Maintenances" at bounding box center [404, 287] width 128 height 14
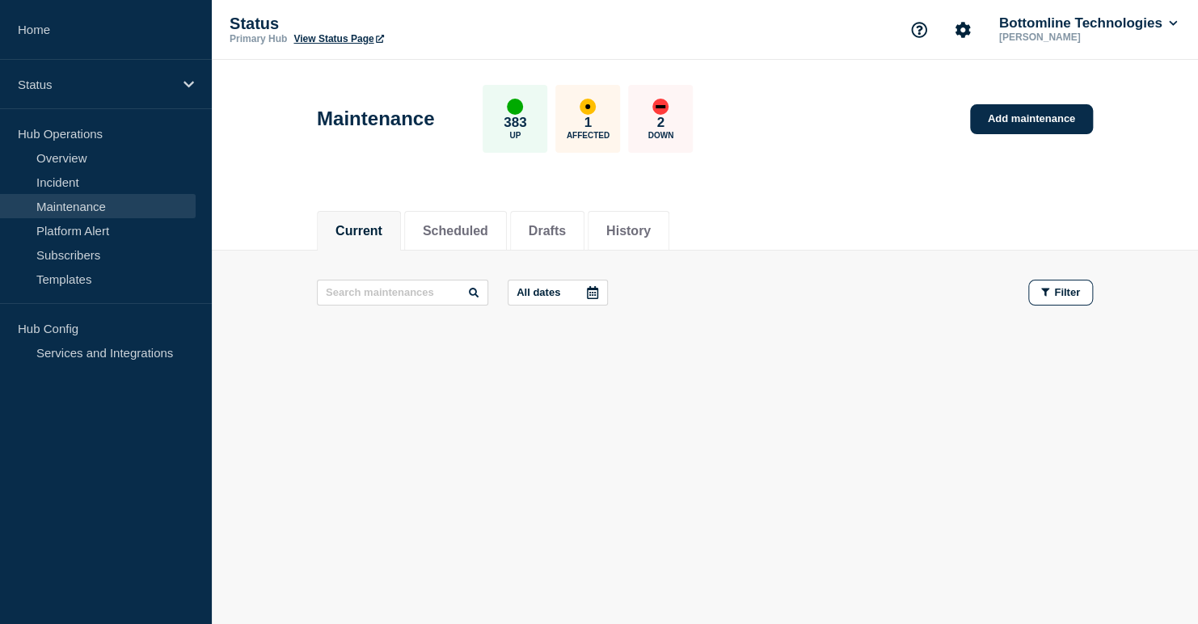
click at [567, 293] on button "All dates" at bounding box center [558, 293] width 100 height 26
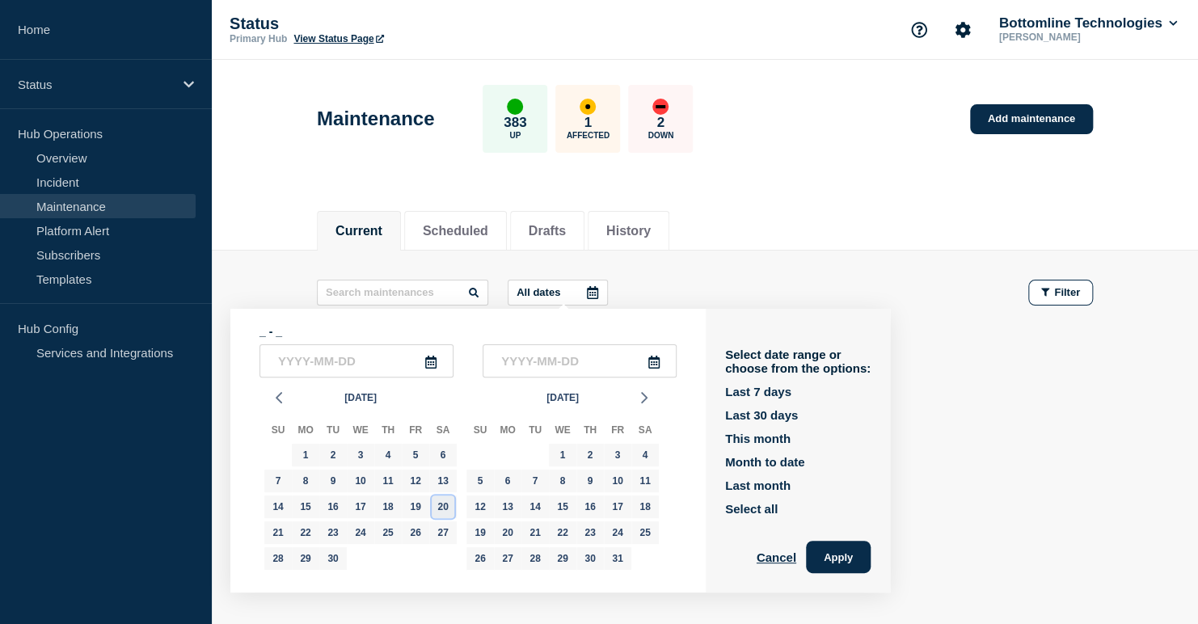
click at [439, 513] on div "20" at bounding box center [443, 507] width 23 height 23
type input "2025-09-20"
click at [439, 513] on div "20" at bounding box center [443, 507] width 23 height 23
type input "2025-09-20"
click at [846, 556] on button "Apply" at bounding box center [838, 557] width 65 height 32
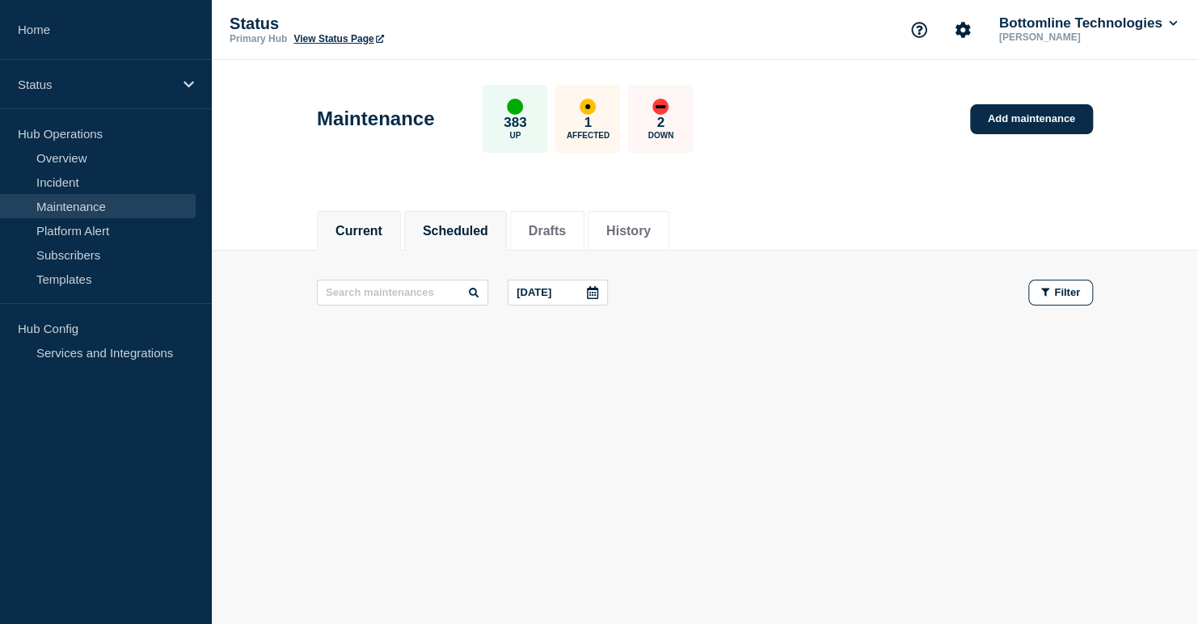
click at [466, 226] on button "Scheduled" at bounding box center [455, 231] width 65 height 15
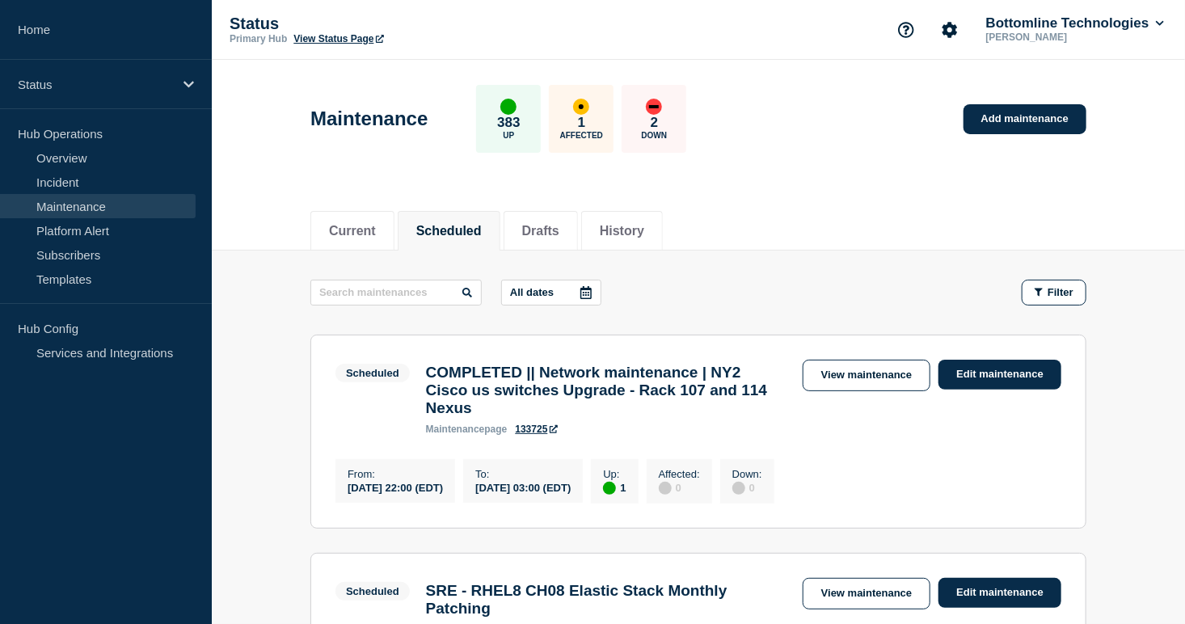
click at [554, 289] on p "All dates" at bounding box center [532, 292] width 44 height 12
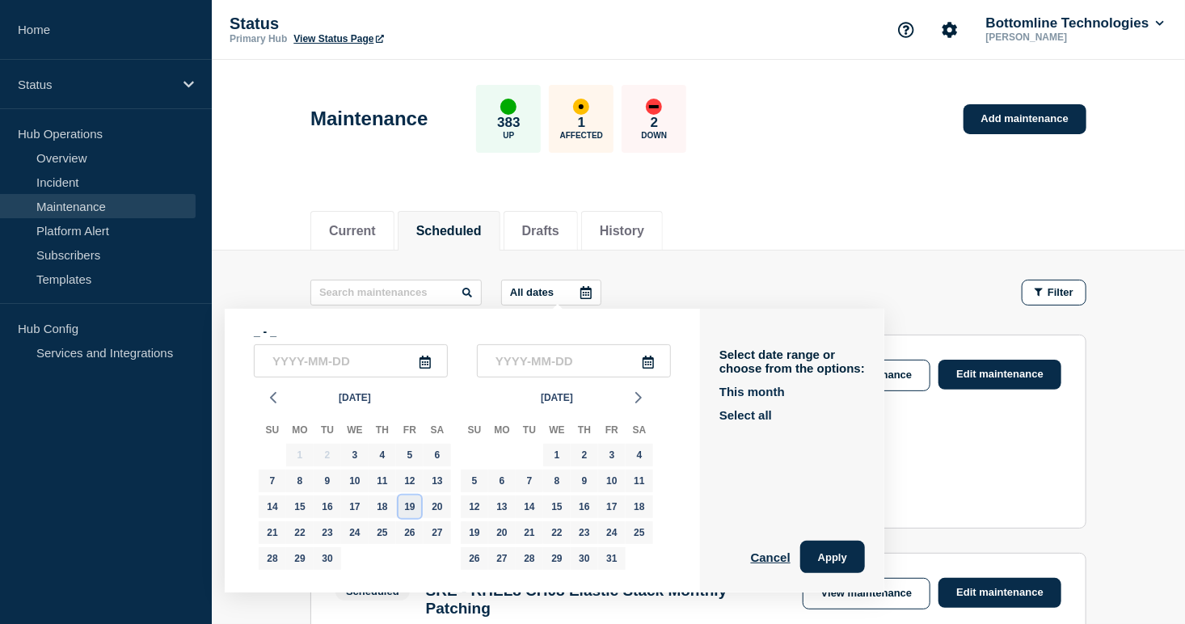
click at [405, 505] on div "19" at bounding box center [410, 507] width 23 height 23
type input "2025-09-19"
click at [270, 534] on div "21" at bounding box center [272, 532] width 23 height 23
type input "2025-09-21"
click at [802, 552] on div "Cancel Apply" at bounding box center [793, 557] width 146 height 32
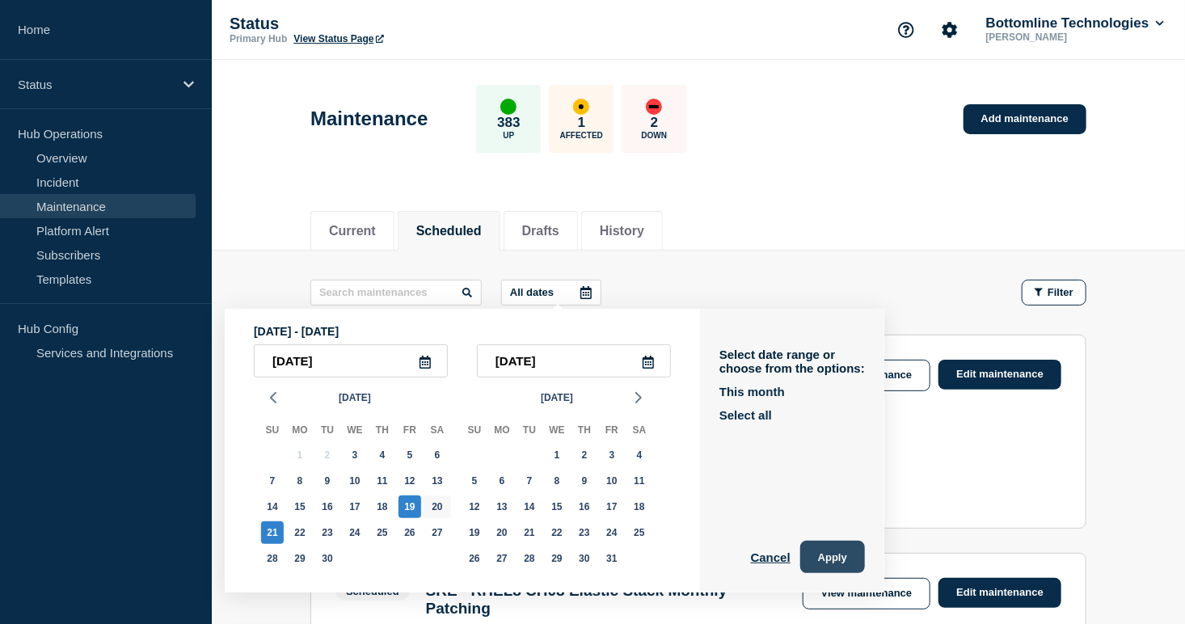
click at [812, 553] on button "Apply" at bounding box center [832, 557] width 65 height 32
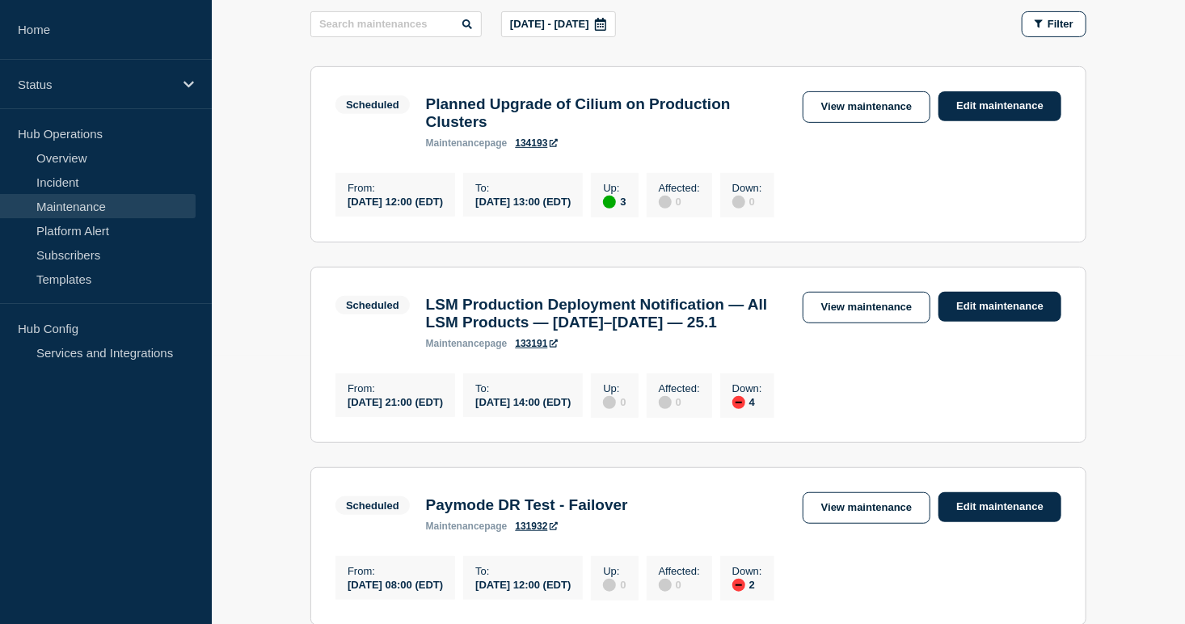
scroll to position [377, 0]
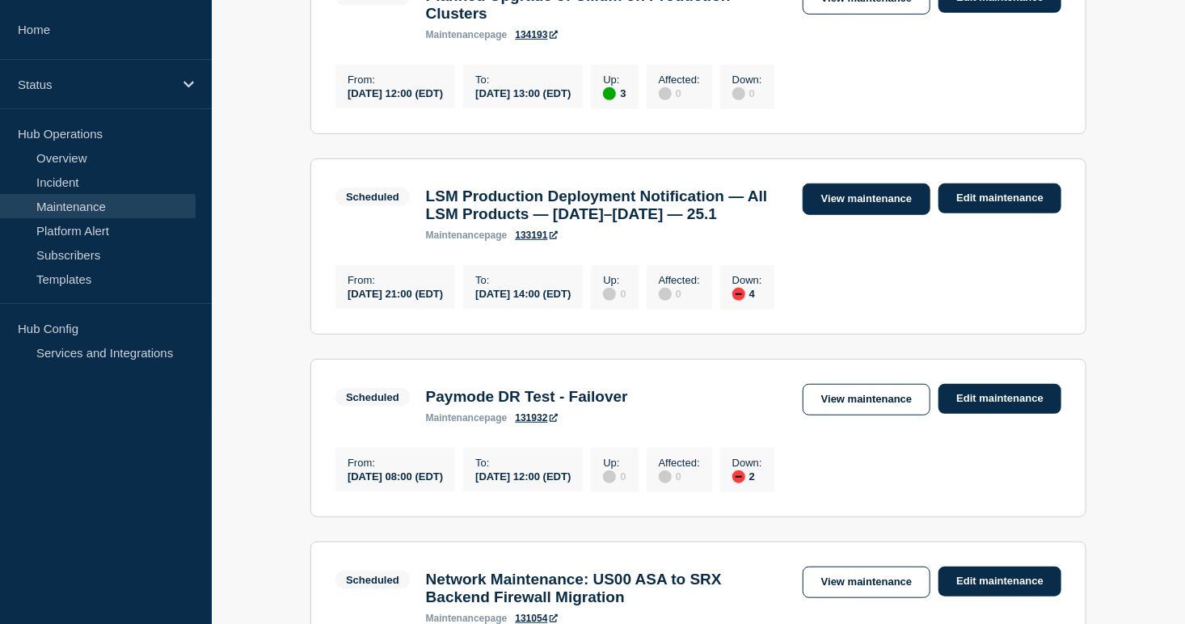
click at [907, 207] on link "View maintenance" at bounding box center [867, 200] width 128 height 32
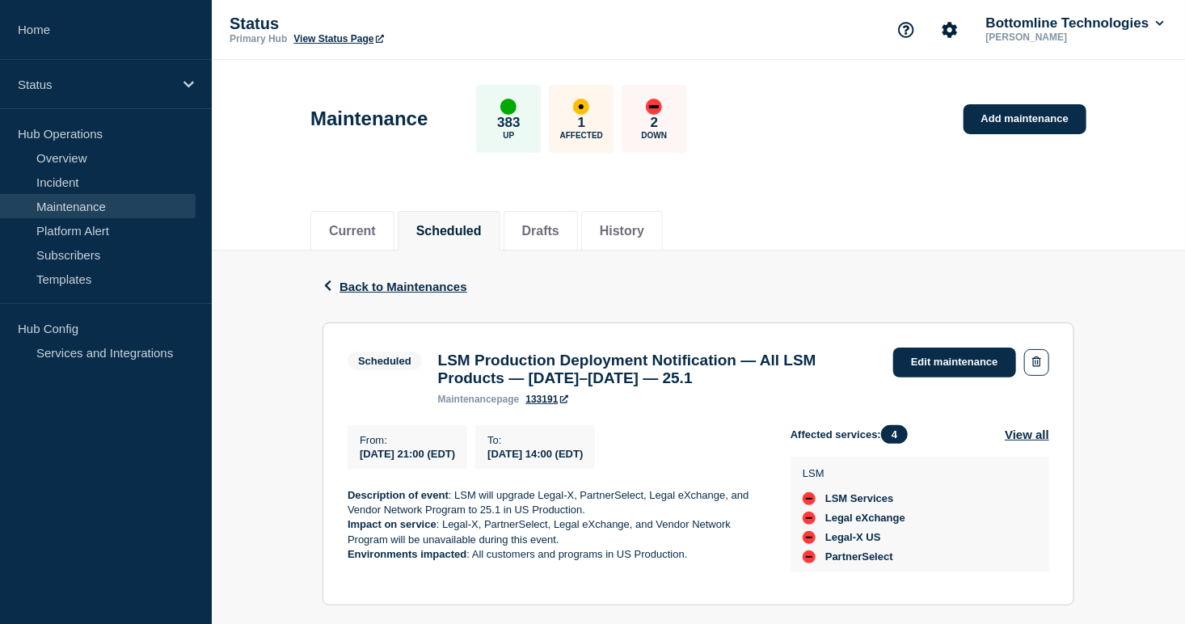
scroll to position [160, 0]
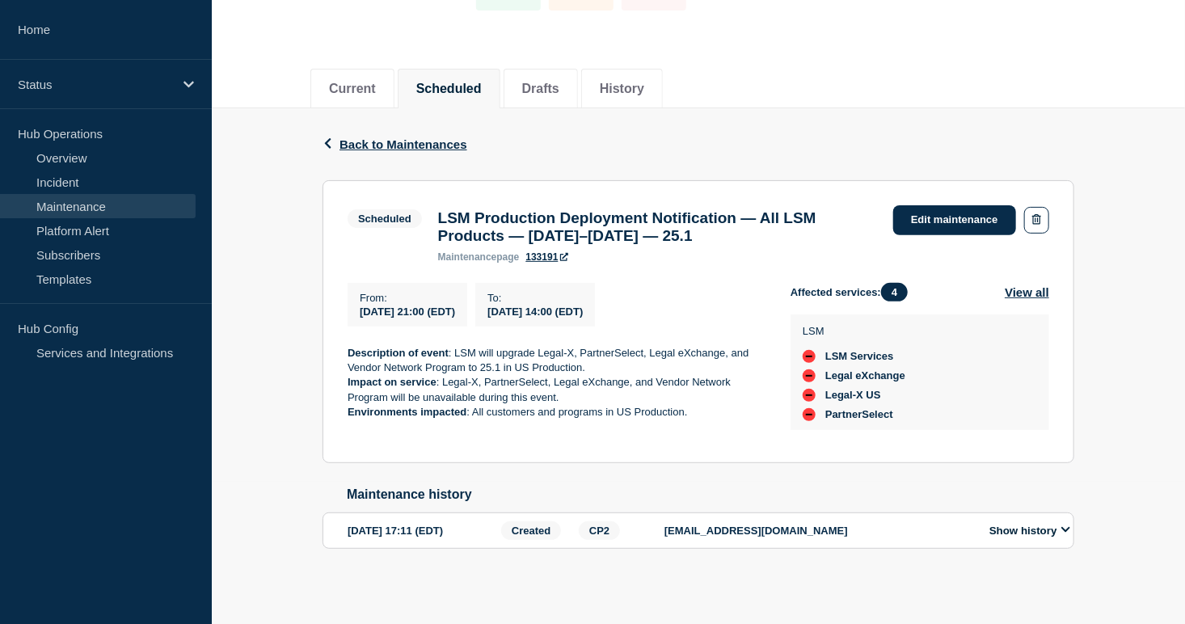
drag, startPoint x: 797, startPoint y: 226, endPoint x: 423, endPoint y: 199, distance: 375.3
click at [423, 205] on div "Scheduled LSM Production Deployment Notification — All LSM Products — September…" at bounding box center [617, 233] width 538 height 57
copy div "LSM Production Deployment Notification — All LSM Products — September 19–20, 20…"
click at [669, 253] on section "Scheduled LSM Production Deployment Notification — All LSM Products — September…" at bounding box center [699, 321] width 752 height 283
click at [547, 251] on link "133191" at bounding box center [546, 256] width 42 height 11
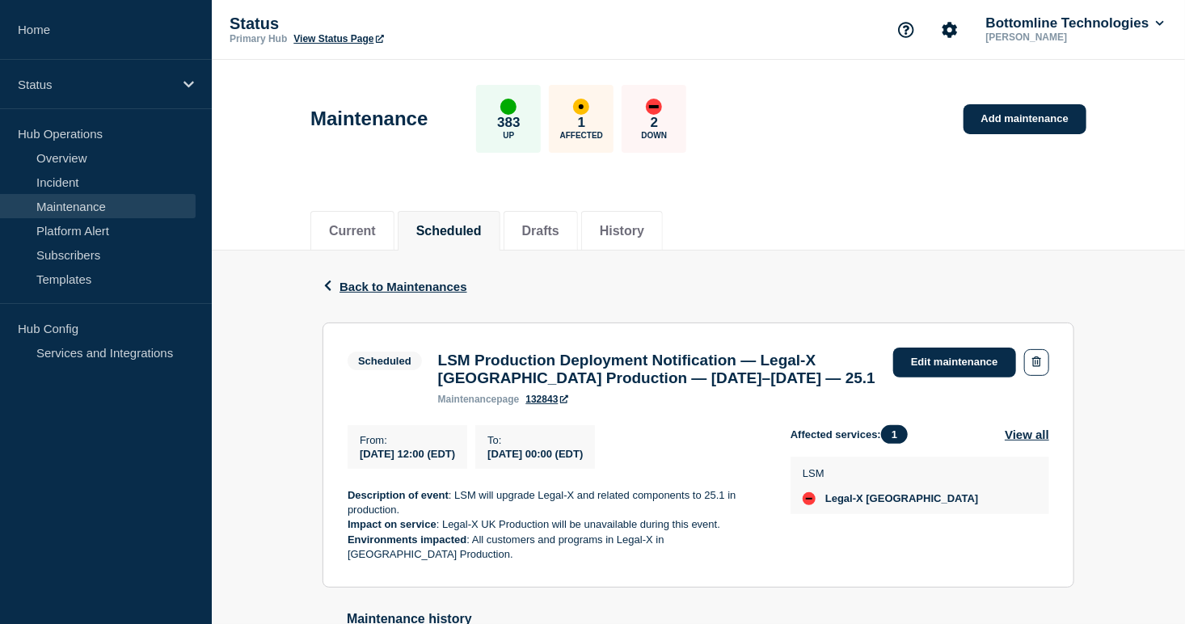
click at [554, 400] on link "132843" at bounding box center [546, 399] width 42 height 11
click at [563, 312] on div "Back Back to Maintenances" at bounding box center [699, 287] width 752 height 72
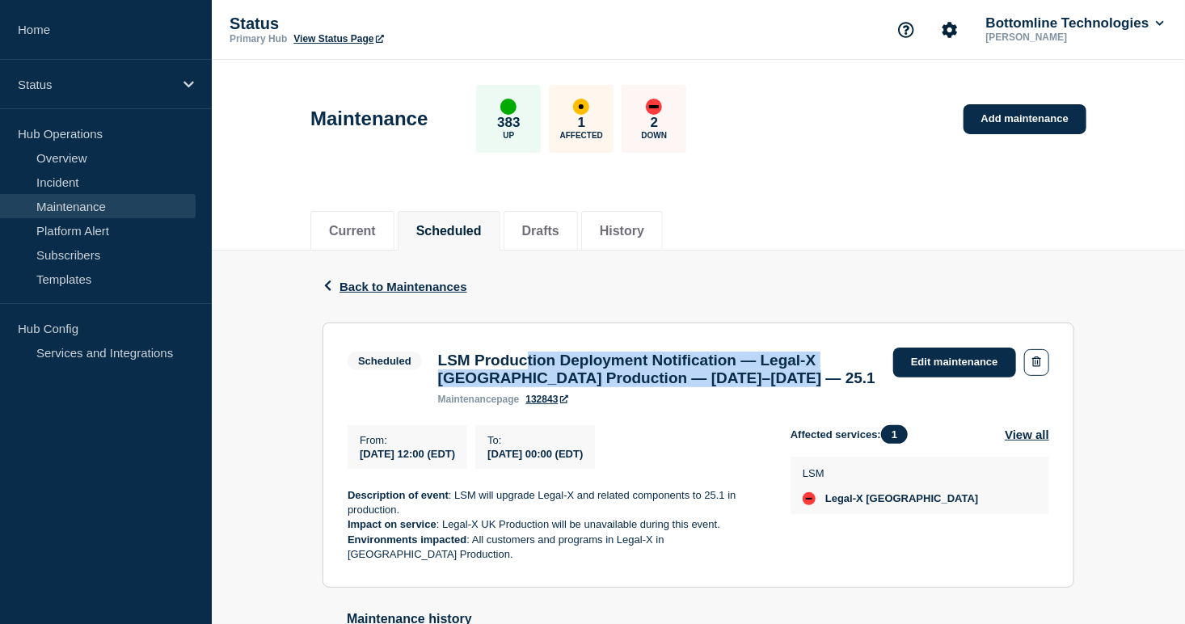
drag, startPoint x: 817, startPoint y: 380, endPoint x: 539, endPoint y: 372, distance: 277.4
click at [539, 372] on h3 "LSM Production Deployment Notification — Legal-X [GEOGRAPHIC_DATA] Production —…" at bounding box center [657, 370] width 439 height 36
